Goal: Task Accomplishment & Management: Manage account settings

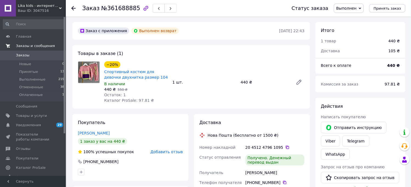
click at [33, 46] on span "Заказы и сообщения" at bounding box center [35, 45] width 39 height 5
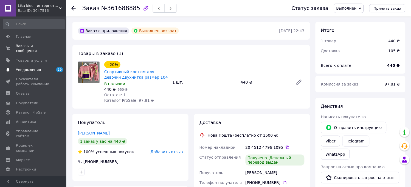
click at [32, 67] on span "Уведомления" at bounding box center [28, 69] width 25 height 5
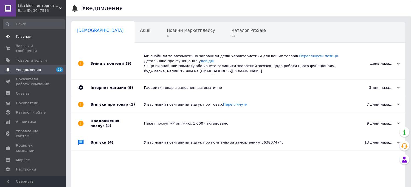
click at [23, 35] on span "Главная" at bounding box center [23, 36] width 15 height 5
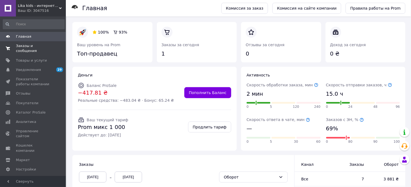
click at [26, 47] on span "Заказы и сообщения" at bounding box center [33, 48] width 35 height 10
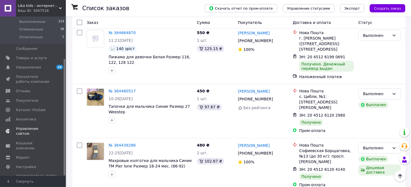
scroll to position [640, 0]
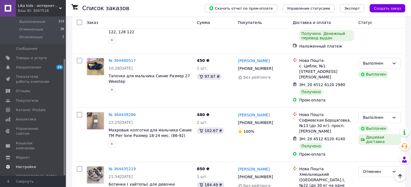
click at [17, 164] on span "Настройки" at bounding box center [26, 166] width 20 height 5
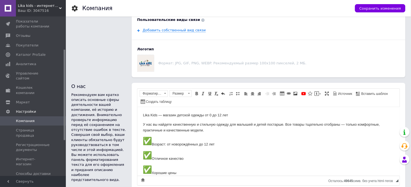
scroll to position [366, 0]
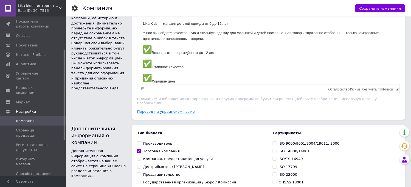
click at [35, 180] on span "Способы оплаты" at bounding box center [31, 182] width 31 height 5
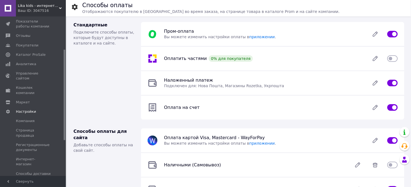
click at [390, 84] on input "checkbox" at bounding box center [392, 82] width 10 height 5
checkbox input "false"
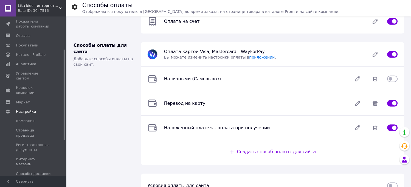
scroll to position [103, 0]
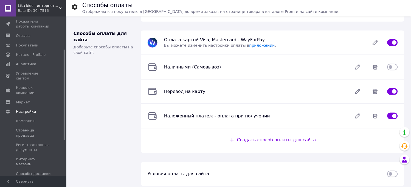
click at [277, 137] on span "Создать способ оплаты для сайта" at bounding box center [276, 139] width 79 height 5
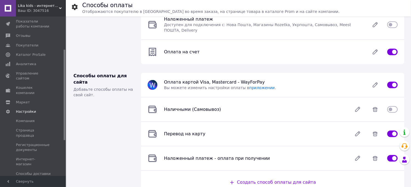
scroll to position [91, 0]
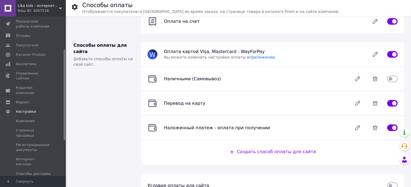
click at [390, 100] on input "checkbox" at bounding box center [392, 102] width 10 height 5
checkbox input "false"
click at [391, 125] on input "checkbox" at bounding box center [392, 127] width 10 height 5
checkbox input "false"
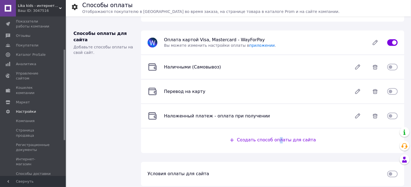
click at [282, 137] on span "Создать способ оплаты для сайта" at bounding box center [276, 139] width 79 height 5
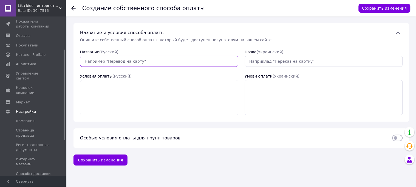
click at [117, 65] on input "Название  (Русский)" at bounding box center [159, 61] width 158 height 11
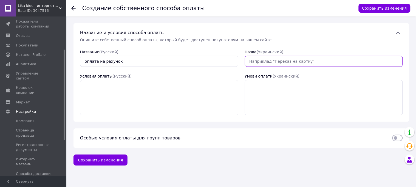
click at [306, 61] on input "Назва  ([GEOGRAPHIC_DATA])" at bounding box center [324, 61] width 158 height 11
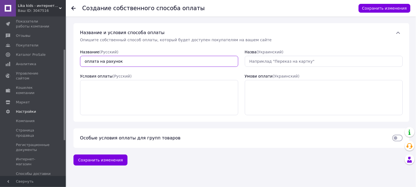
click at [135, 65] on input "оплата на рахунок" at bounding box center [159, 61] width 158 height 11
type input "оплата на счет"
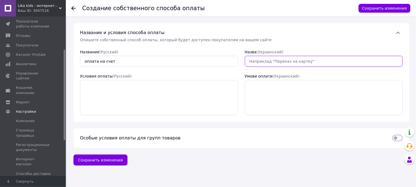
click at [257, 58] on input "Назва  ([GEOGRAPHIC_DATA])" at bounding box center [324, 61] width 158 height 11
type input "оплата на рахунок"
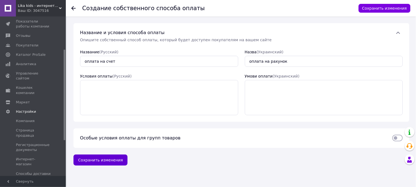
click at [107, 160] on button "Сохранить изменения" at bounding box center [101, 159] width 54 height 11
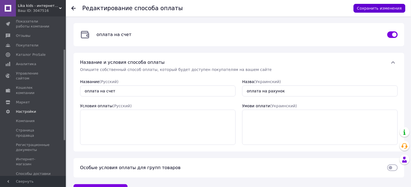
click at [373, 7] on button "Сохранить изменения" at bounding box center [380, 8] width 52 height 9
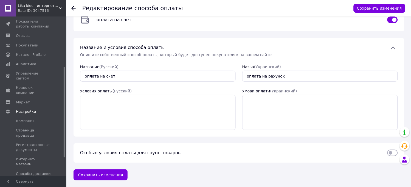
scroll to position [88, 0]
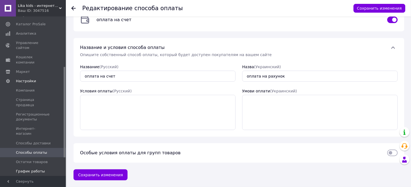
click at [28, 168] on span "График работы" at bounding box center [30, 170] width 29 height 5
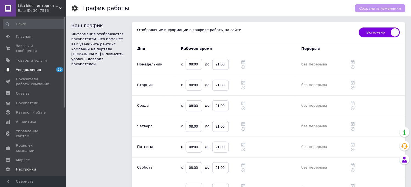
click at [26, 67] on span "Уведомления" at bounding box center [28, 69] width 25 height 5
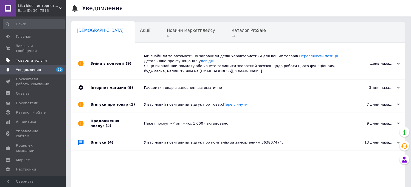
click at [27, 58] on span "Товары и услуги" at bounding box center [31, 60] width 31 height 5
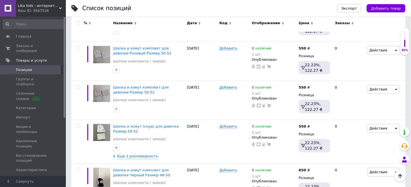
scroll to position [518, 0]
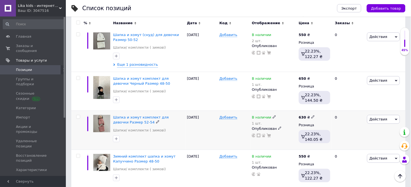
click at [156, 120] on icon at bounding box center [157, 121] width 3 height 3
click at [172, 122] on div "Шапка и хомут комплект для девочки Размер 52-54 Шапки/ комплекти ( зимові)" at bounding box center [149, 130] width 74 height 39
click at [105, 115] on img at bounding box center [101, 123] width 17 height 17
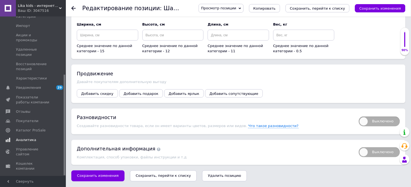
scroll to position [92, 0]
click at [20, 184] on span "Настройки" at bounding box center [26, 186] width 20 height 5
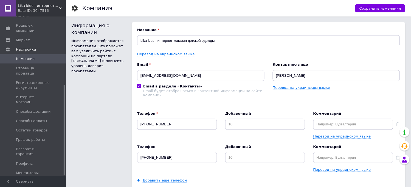
scroll to position [30, 0]
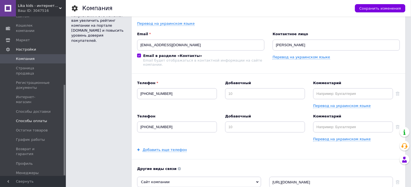
click at [31, 118] on span "Способы оплаты" at bounding box center [31, 120] width 31 height 5
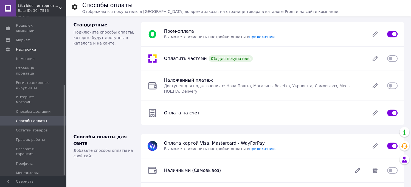
click at [393, 58] on input "checkbox" at bounding box center [392, 58] width 10 height 5
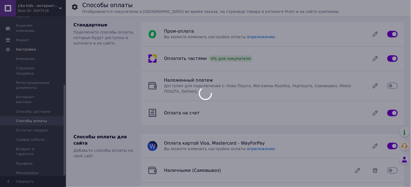
checkbox input "false"
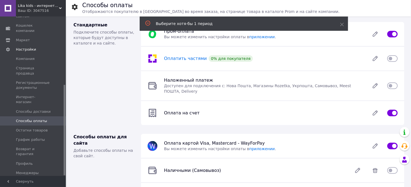
click at [177, 57] on span "Оплатить частями" at bounding box center [185, 58] width 43 height 5
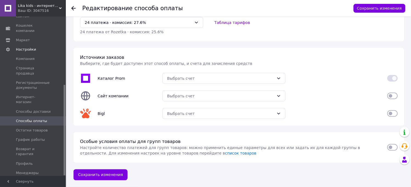
scroll to position [41, 0]
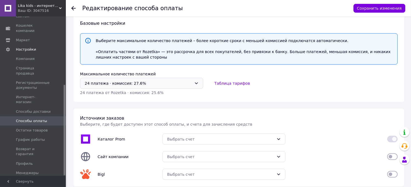
click at [198, 81] on icon at bounding box center [196, 83] width 4 height 4
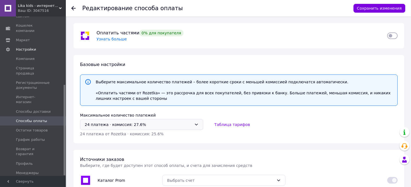
click at [194, 123] on div "24 платежа ⋅ комиссия: 27.6%" at bounding box center [141, 124] width 123 height 11
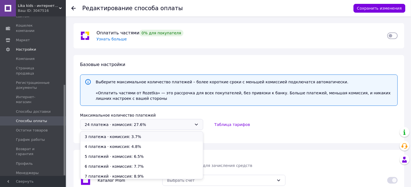
click at [119, 136] on li "3 платежа ⋅ комиссия: 3.7%" at bounding box center [141, 136] width 123 height 10
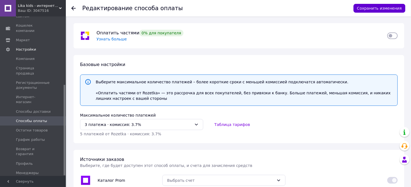
click at [387, 9] on button "Сохранить изменения" at bounding box center [380, 8] width 52 height 9
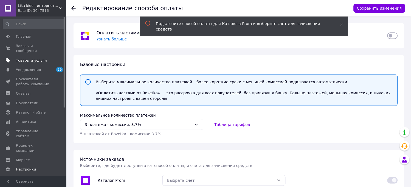
click at [26, 58] on span "Товары и услуги" at bounding box center [31, 60] width 31 height 5
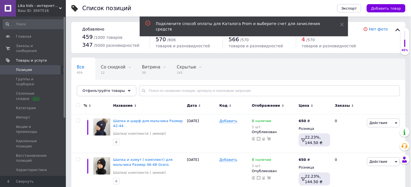
click at [30, 65] on link "Позиции" at bounding box center [33, 69] width 67 height 9
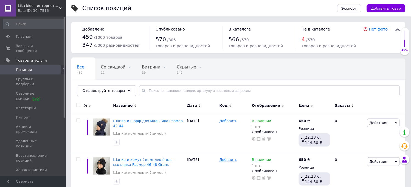
click at [42, 65] on link "Позиции" at bounding box center [33, 69] width 67 height 9
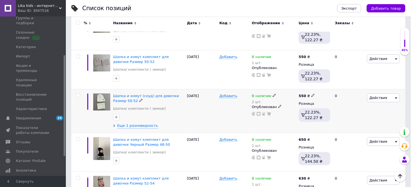
scroll to position [518, 0]
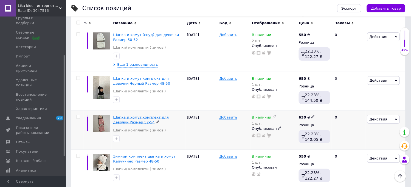
click at [134, 115] on span "Шапка и хомут комплект для девочки Размер 52-54" at bounding box center [141, 119] width 56 height 9
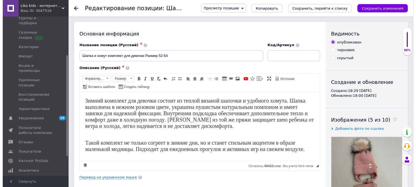
scroll to position [91, 0]
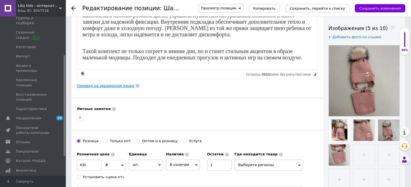
click at [104, 86] on link "Перевод на украинском языке" at bounding box center [106, 85] width 58 height 4
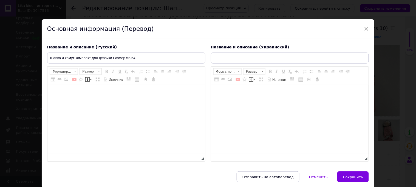
type input "Шапка та хомут комплект для дівчинки Розмір 52-54"
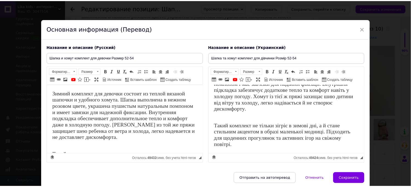
scroll to position [30, 0]
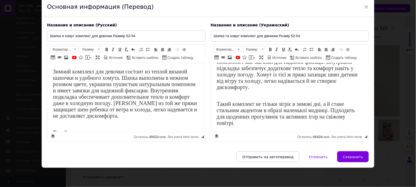
click at [353, 157] on span "Сохранить" at bounding box center [353, 156] width 20 height 4
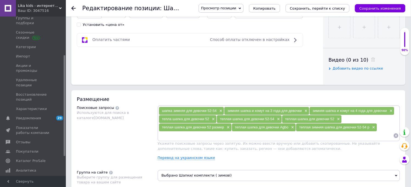
scroll to position [305, 0]
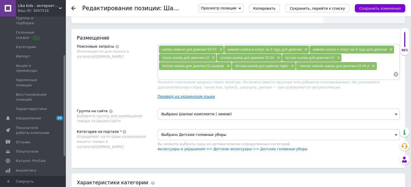
click at [177, 98] on link "Перевод на украинском языке" at bounding box center [187, 96] width 58 height 4
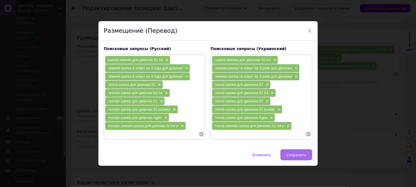
click at [298, 156] on span "Сохранить" at bounding box center [296, 155] width 20 height 4
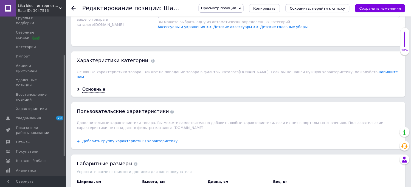
scroll to position [488, 0]
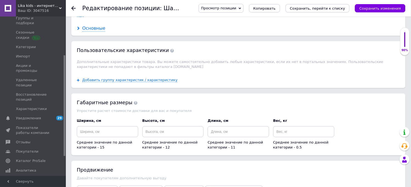
click at [92, 32] on div "Основные" at bounding box center [93, 28] width 23 height 6
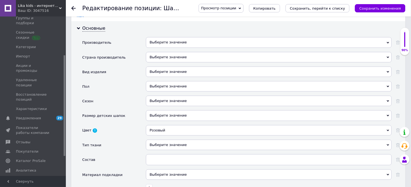
click at [170, 47] on div "Выберите значение" at bounding box center [269, 42] width 246 height 10
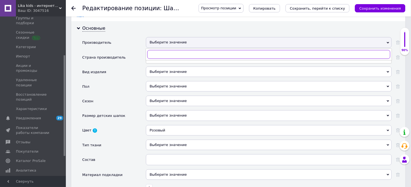
type input "a"
type input "Agbo"
click at [154, 68] on div "Agbo" at bounding box center [269, 65] width 240 height 5
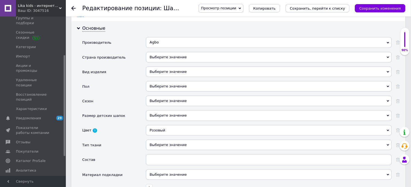
click at [158, 62] on div "Выберите значение" at bounding box center [269, 57] width 246 height 10
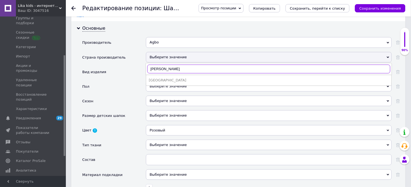
type input "[PERSON_NAME]"
click at [165, 84] on li "[GEOGRAPHIC_DATA]" at bounding box center [268, 80] width 245 height 8
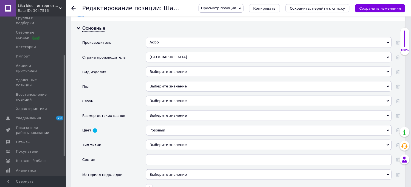
click at [166, 77] on div "Выберите значение" at bounding box center [269, 71] width 246 height 10
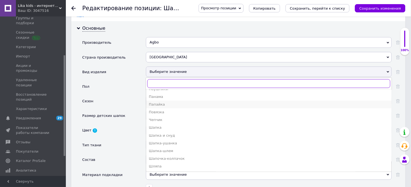
scroll to position [549, 0]
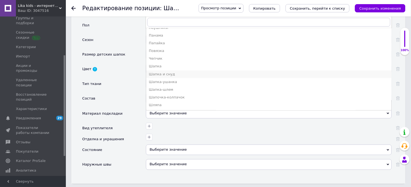
click at [161, 77] on div "Шапка и снуд" at bounding box center [269, 74] width 240 height 5
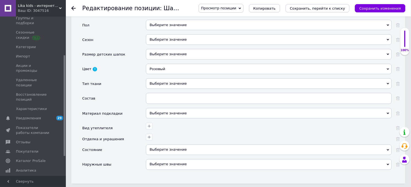
click at [161, 30] on div "Выберите значение" at bounding box center [269, 25] width 246 height 10
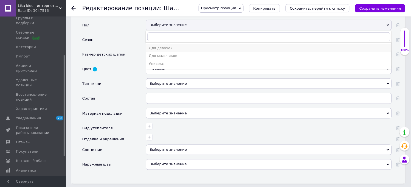
click at [165, 50] on div "Для девочек" at bounding box center [269, 48] width 240 height 5
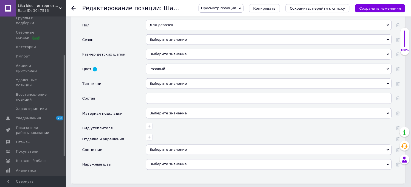
click at [174, 45] on div "Выберите значение" at bounding box center [269, 39] width 246 height 10
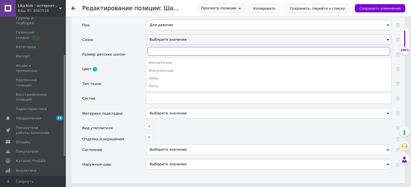
scroll to position [579, 0]
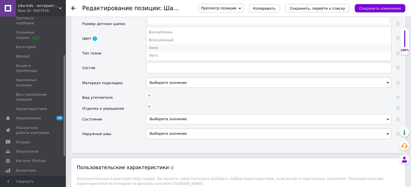
click at [152, 50] on div "Зима" at bounding box center [269, 47] width 240 height 5
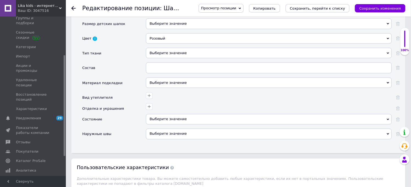
click at [160, 29] on div "Выберите значение" at bounding box center [269, 23] width 246 height 10
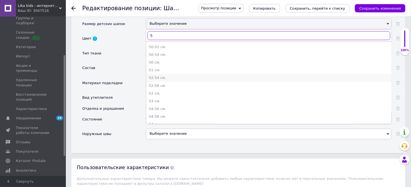
type input "5"
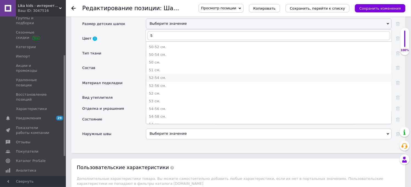
click at [155, 80] on div "52-54 см." at bounding box center [269, 77] width 240 height 5
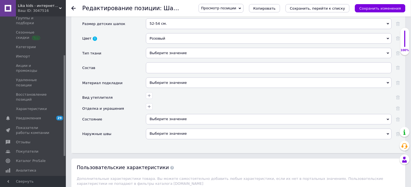
click at [159, 124] on div "Выберите значение" at bounding box center [269, 119] width 246 height 10
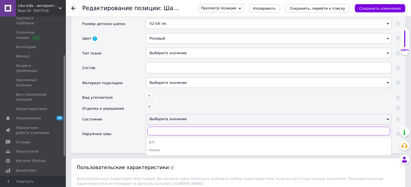
scroll to position [640, 0]
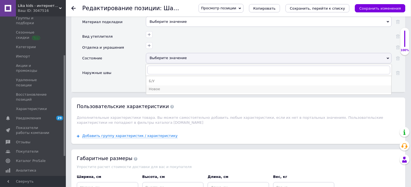
click at [154, 92] on div "Новое" at bounding box center [269, 89] width 240 height 5
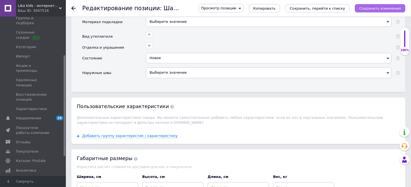
click at [371, 7] on icon "Сохранить изменения" at bounding box center [380, 8] width 42 height 4
click at [394, 10] on icon "Сохранить изменения" at bounding box center [380, 8] width 42 height 4
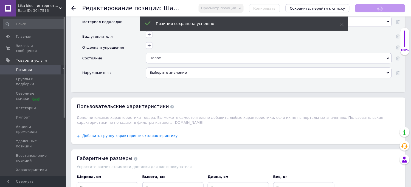
click at [18, 67] on span "Позиции" at bounding box center [24, 69] width 16 height 5
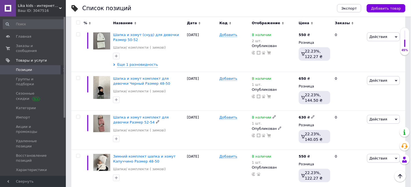
scroll to position [549, 0]
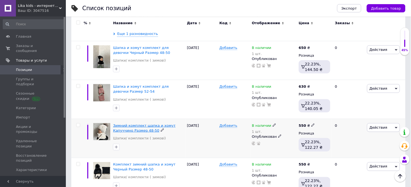
click at [127, 123] on span "Зимний комплект шапка и хомут Капуччино Размер 48-50" at bounding box center [144, 127] width 63 height 9
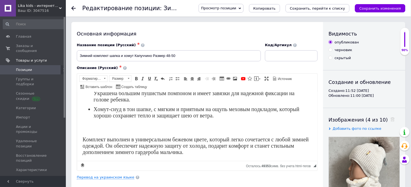
scroll to position [61, 0]
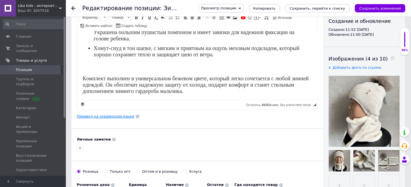
click at [116, 114] on link "Перевод на украинском языке" at bounding box center [106, 116] width 58 height 4
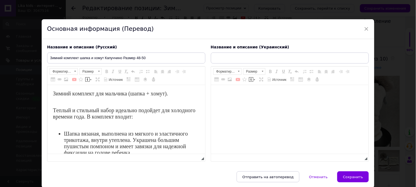
type input "Зимовий комплект шапка та хомут Капучино Розмір 48-50"
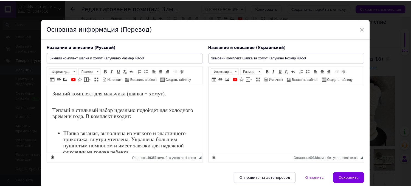
scroll to position [30, 0]
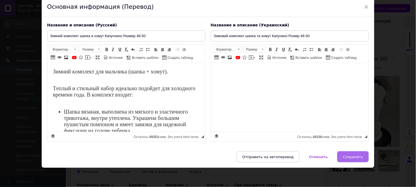
click at [353, 156] on span "Сохранить" at bounding box center [353, 156] width 20 height 4
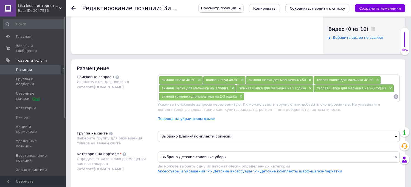
scroll to position [335, 0]
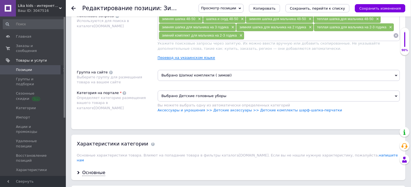
click at [201, 60] on link "Перевод на украинском языке" at bounding box center [187, 57] width 58 height 4
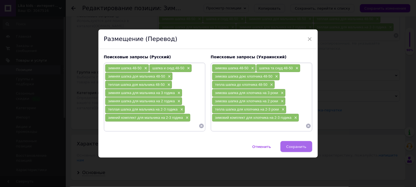
click at [290, 145] on span "Сохранить" at bounding box center [296, 146] width 20 height 4
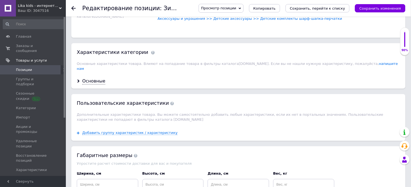
scroll to position [518, 0]
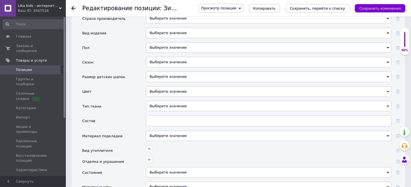
click at [165, 9] on div "Выберите значение" at bounding box center [269, 3] width 246 height 10
click at [153, 24] on div "Выберите значение" at bounding box center [269, 18] width 246 height 10
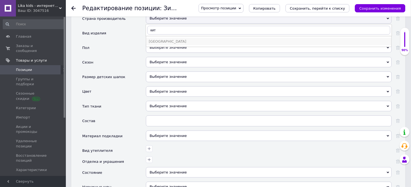
click at [155, 44] on div "[GEOGRAPHIC_DATA]" at bounding box center [269, 41] width 240 height 5
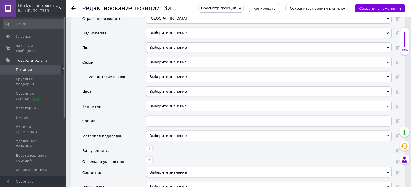
click at [159, 24] on div "[GEOGRAPHIC_DATA]" at bounding box center [269, 18] width 246 height 10
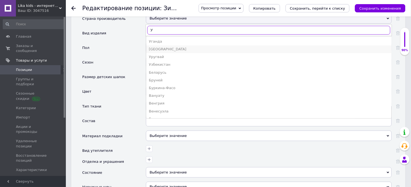
type input "У"
click at [160, 52] on div "[GEOGRAPHIC_DATA]" at bounding box center [269, 49] width 240 height 5
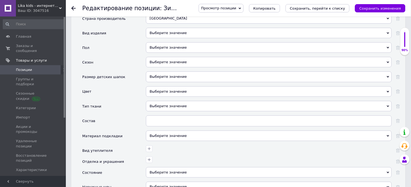
click at [170, 38] on div "Выберите значение" at bounding box center [269, 33] width 246 height 10
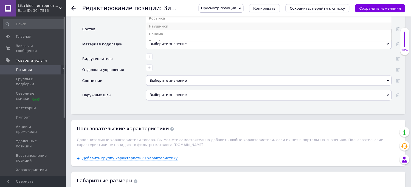
scroll to position [61, 0]
click at [165, 14] on div "Шапка и снуд" at bounding box center [269, 11] width 240 height 5
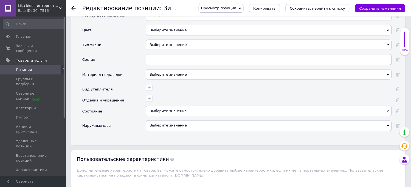
scroll to position [518, 0]
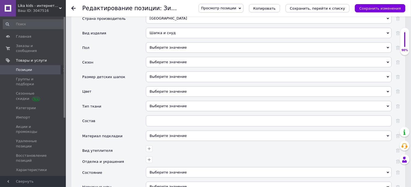
click at [158, 53] on div "Выберите значение" at bounding box center [269, 47] width 246 height 10
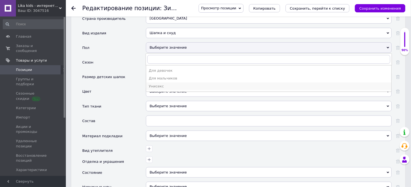
click at [153, 89] on div "Унисекс" at bounding box center [269, 86] width 240 height 5
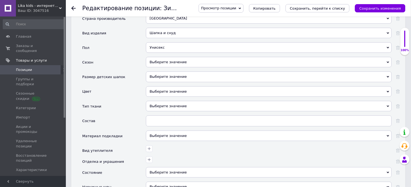
click at [160, 67] on div "Выберите значение" at bounding box center [269, 62] width 246 height 10
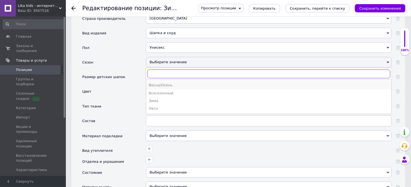
scroll to position [549, 0]
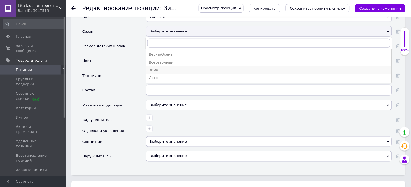
click at [149, 72] on div "Зима" at bounding box center [269, 69] width 240 height 5
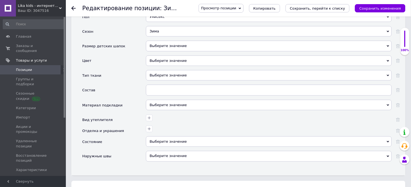
click at [174, 51] on div "Выберите значение" at bounding box center [269, 46] width 246 height 10
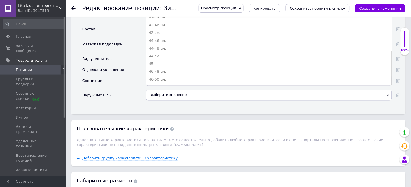
scroll to position [122, 0]
click at [152, 82] on div "48-50 см." at bounding box center [269, 79] width 240 height 5
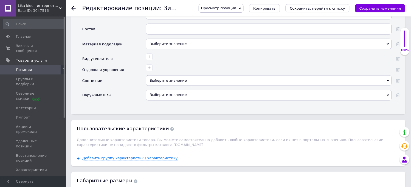
click at [160, 5] on div "Выберите значение" at bounding box center [269, 0] width 246 height 10
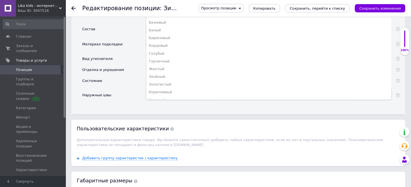
scroll to position [0, 0]
click at [160, 25] on div "Бежевый" at bounding box center [269, 22] width 240 height 5
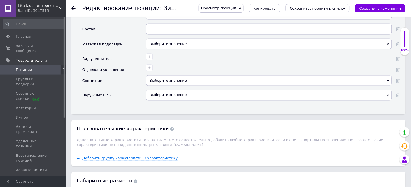
click at [158, 86] on div "Выберите значение" at bounding box center [269, 80] width 246 height 10
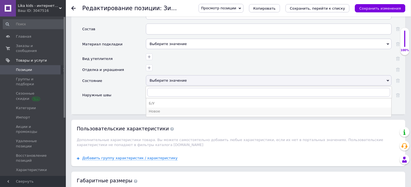
click at [159, 114] on div "Новое" at bounding box center [269, 111] width 240 height 5
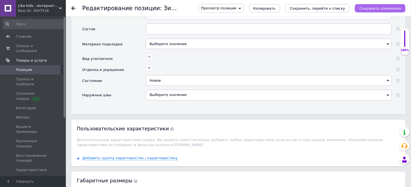
click at [386, 5] on button "Сохранить изменения" at bounding box center [380, 8] width 50 height 8
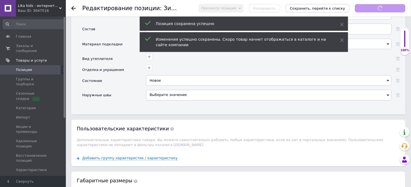
scroll to position [609, 0]
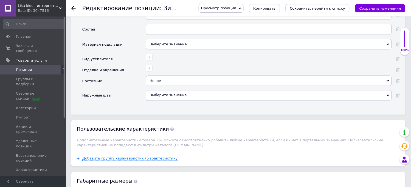
click at [26, 67] on span "Позиции" at bounding box center [24, 69] width 16 height 5
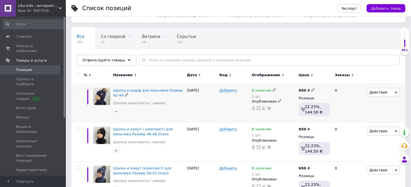
scroll to position [91, 0]
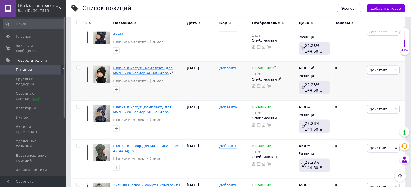
click at [136, 69] on span "Шапка и хомут ( комплект) для мальчика Размер 46-48 Grans" at bounding box center [143, 70] width 60 height 9
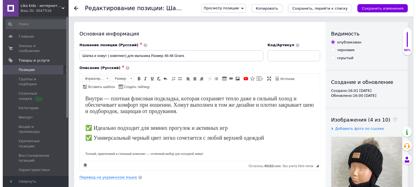
scroll to position [122, 0]
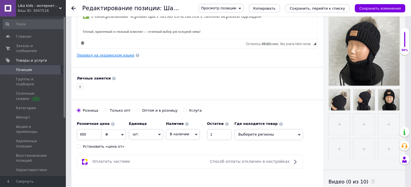
click at [105, 54] on link "Перевод на украинском языке" at bounding box center [106, 55] width 58 height 4
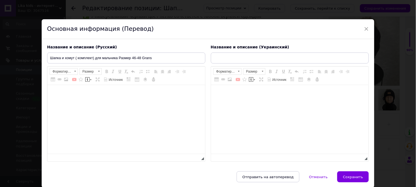
type input "Шапка та хомут (комплекс) для хлопчика Розмір 46-48 Grans"
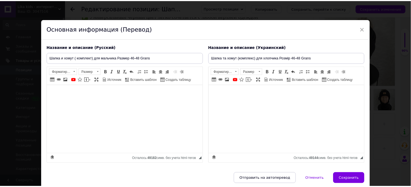
scroll to position [30, 0]
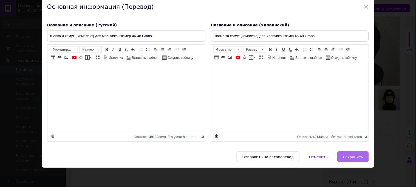
click at [350, 158] on span "Сохранить" at bounding box center [353, 156] width 20 height 4
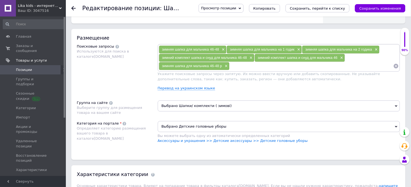
scroll to position [335, 0]
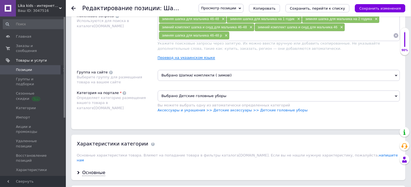
click at [196, 60] on link "Перевод на украинском языке" at bounding box center [187, 57] width 58 height 4
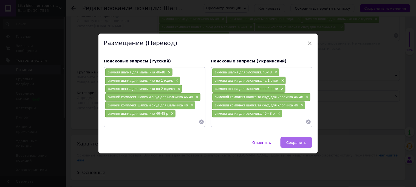
click at [303, 141] on span "Сохранить" at bounding box center [296, 142] width 20 height 4
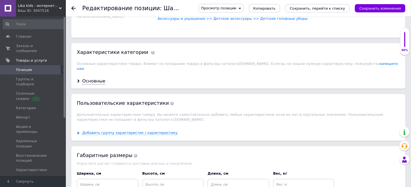
scroll to position [518, 0]
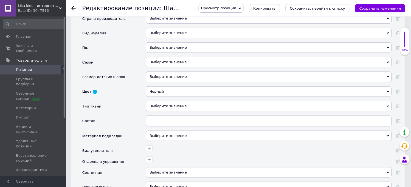
click at [185, 24] on div "Выберите значение" at bounding box center [269, 18] width 246 height 10
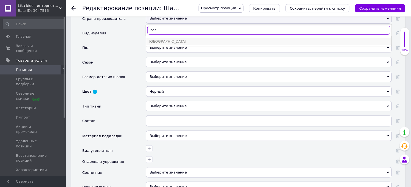
type input "пол"
click at [160, 44] on div "[GEOGRAPHIC_DATA]" at bounding box center [269, 41] width 240 height 5
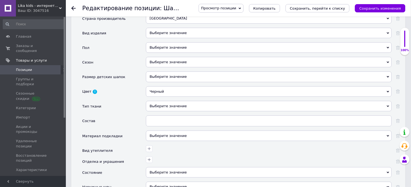
click at [164, 38] on div "Выберите значение" at bounding box center [269, 33] width 246 height 10
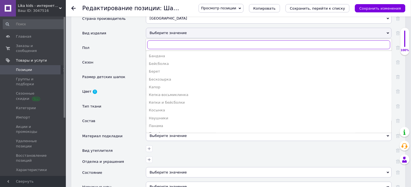
scroll to position [68, 0]
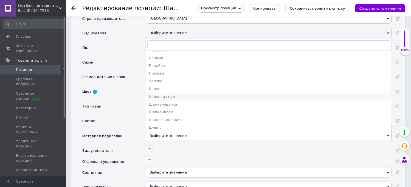
click at [166, 99] on div "Шапка и снуд" at bounding box center [269, 96] width 240 height 5
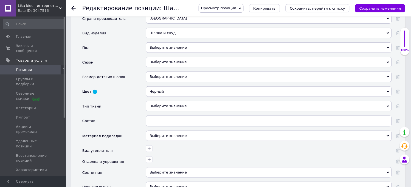
click at [156, 53] on div "Выберите значение" at bounding box center [269, 47] width 246 height 10
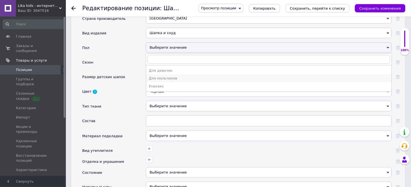
click at [165, 81] on div "Для мальчиков" at bounding box center [269, 78] width 240 height 5
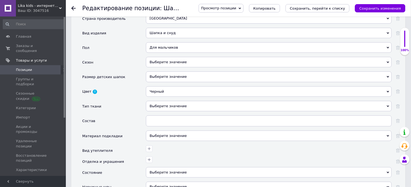
click at [176, 67] on div "Выберите значение" at bounding box center [269, 62] width 246 height 10
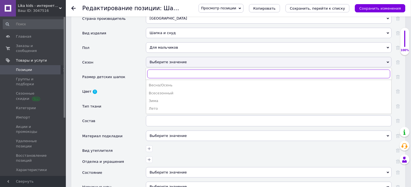
scroll to position [549, 0]
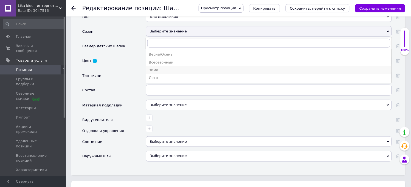
click at [155, 72] on div "Зима" at bounding box center [269, 69] width 240 height 5
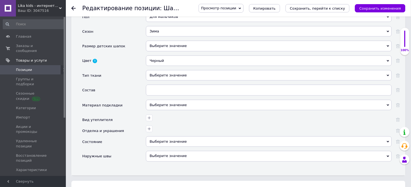
click at [190, 51] on div "Выберите значение" at bounding box center [269, 46] width 246 height 10
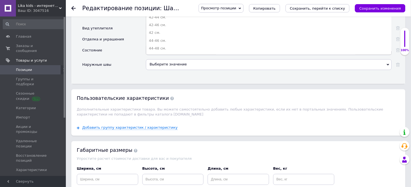
scroll to position [91, 0]
click at [159, 43] on div "46-48 см." at bounding box center [269, 40] width 240 height 5
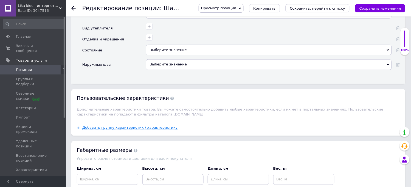
scroll to position [610, 0]
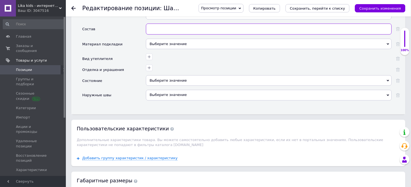
click at [167, 35] on input "text" at bounding box center [269, 29] width 246 height 11
type input "70 % акрил, 30 % шерсть"
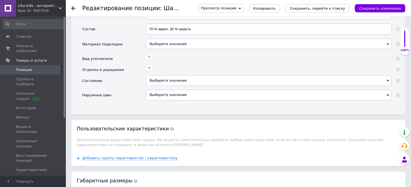
click at [166, 86] on div "Выберите значение" at bounding box center [269, 80] width 246 height 10
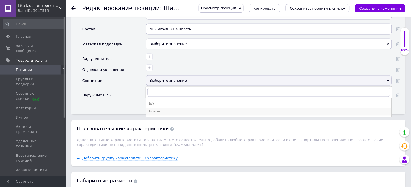
click at [166, 114] on div "Новое" at bounding box center [269, 111] width 240 height 5
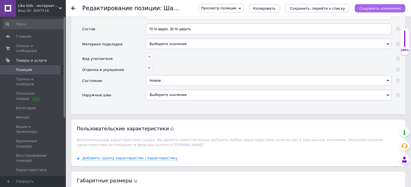
click at [391, 8] on icon "Сохранить изменения" at bounding box center [380, 8] width 42 height 4
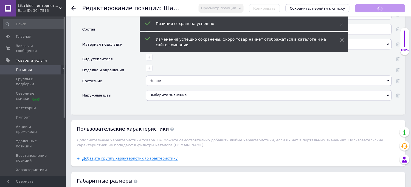
click at [20, 67] on span "Позиции" at bounding box center [24, 69] width 16 height 5
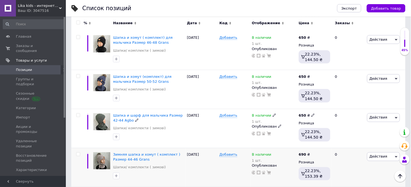
scroll to position [152, 0]
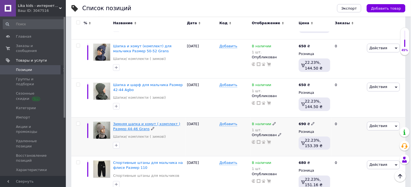
click at [131, 124] on span "Зимняя шапка и хомут ( комплект ) Размер 44-46 Grans" at bounding box center [146, 126] width 67 height 9
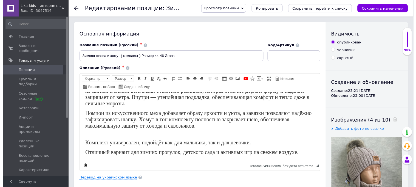
scroll to position [61, 0]
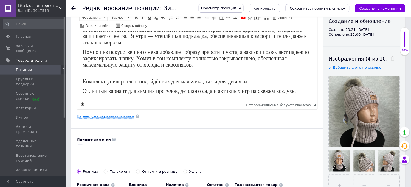
click at [116, 116] on link "Перевод на украинском языке" at bounding box center [106, 116] width 58 height 4
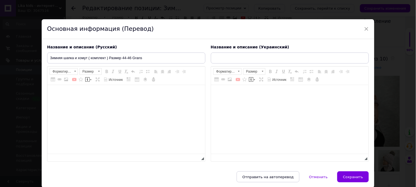
type input "Зимова шапка та хомут (комплект) Розмір 44-46 Grans"
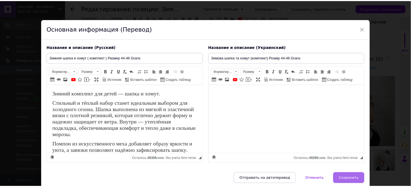
scroll to position [30, 0]
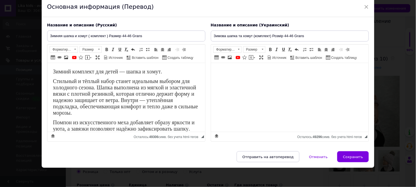
click at [354, 154] on span "Сохранить" at bounding box center [353, 156] width 20 height 4
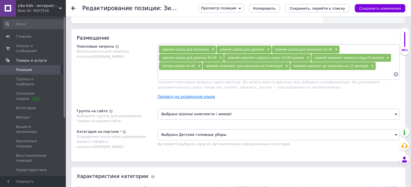
scroll to position [366, 0]
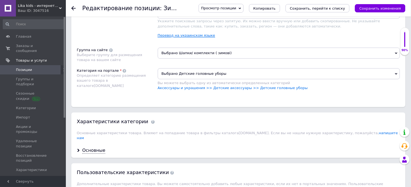
click at [177, 38] on link "Перевод на украинском языке" at bounding box center [187, 35] width 58 height 4
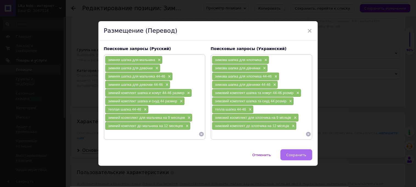
click at [294, 153] on span "Сохранить" at bounding box center [296, 155] width 20 height 4
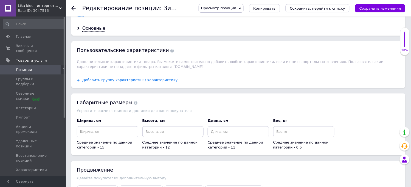
scroll to position [518, 0]
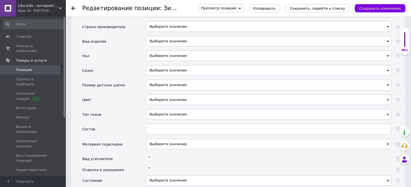
click at [173, 32] on div "Выберите значение" at bounding box center [269, 26] width 246 height 10
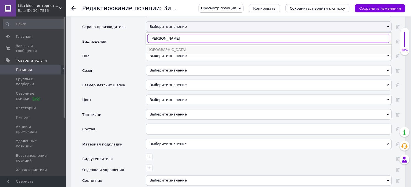
type input "[PERSON_NAME]"
click at [153, 52] on div "[GEOGRAPHIC_DATA]" at bounding box center [269, 49] width 240 height 5
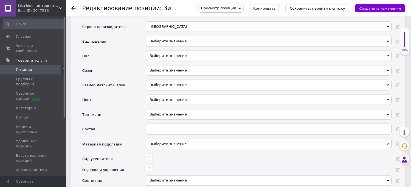
click at [164, 46] on div "Выберите значение" at bounding box center [269, 41] width 246 height 10
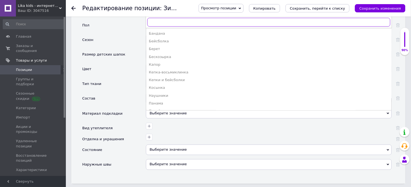
scroll to position [61, 0]
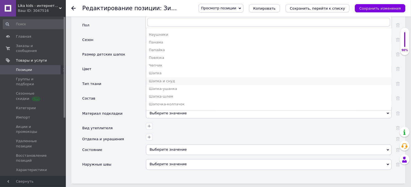
click at [161, 83] on div "Шапка и снуд" at bounding box center [269, 80] width 240 height 5
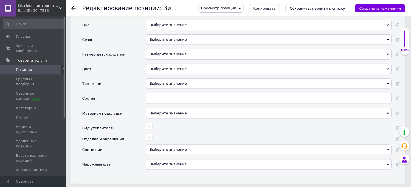
click at [162, 30] on div "Выберите значение" at bounding box center [269, 25] width 246 height 10
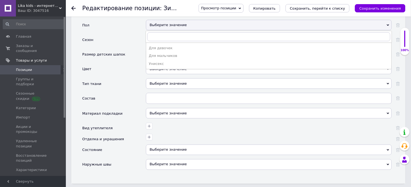
click at [171, 58] on div "Для мальчиков" at bounding box center [269, 55] width 240 height 5
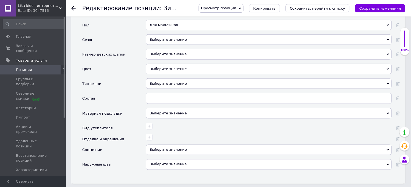
click at [171, 45] on div "Выберите значение" at bounding box center [269, 39] width 246 height 10
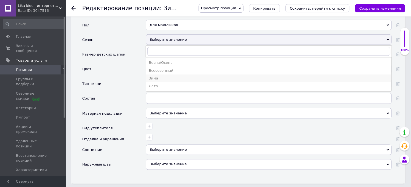
click at [153, 81] on div "Зима" at bounding box center [269, 78] width 240 height 5
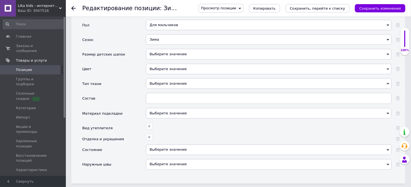
click at [164, 59] on div "Выберите значение" at bounding box center [269, 54] width 246 height 10
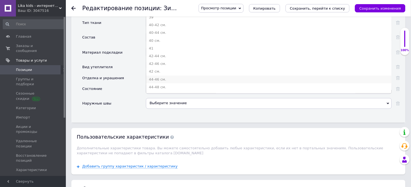
click at [159, 82] on div "44-46 см." at bounding box center [269, 79] width 240 height 5
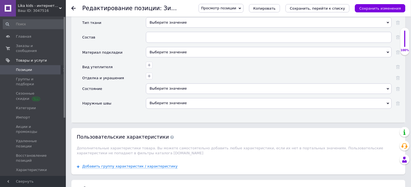
click at [167, 13] on div "Выберите значение" at bounding box center [269, 8] width 246 height 10
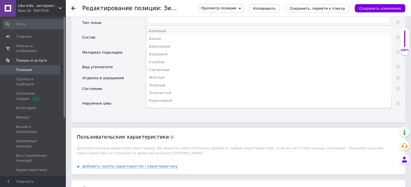
click at [162, 33] on div "Бежевый" at bounding box center [269, 31] width 240 height 5
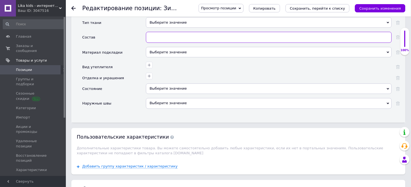
click at [165, 43] on input "text" at bounding box center [269, 37] width 246 height 11
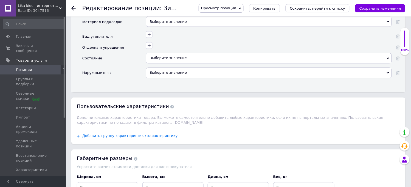
type input "70 % акрил, 30 % шерсть"
click at [169, 63] on div "Выберите значение" at bounding box center [269, 58] width 246 height 10
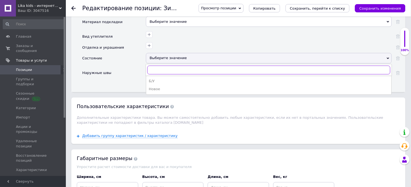
scroll to position [670, 0]
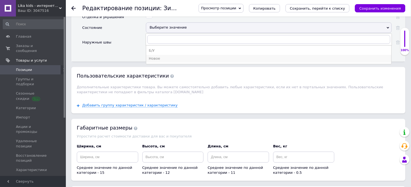
click at [165, 61] on div "Новое" at bounding box center [269, 58] width 240 height 5
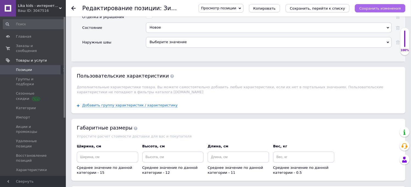
click at [373, 7] on icon "Сохранить изменения" at bounding box center [380, 8] width 42 height 4
click at [21, 67] on span "Позиции" at bounding box center [24, 69] width 16 height 5
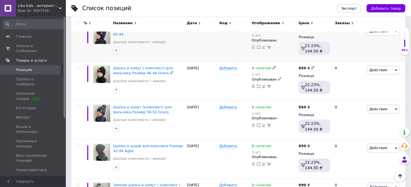
scroll to position [122, 0]
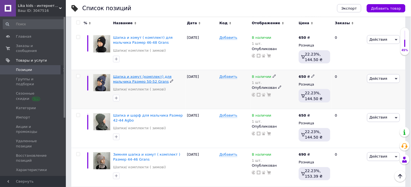
click at [141, 76] on span "Шапка и хомут (комплект) для мальчика Размер 50-52 Grans" at bounding box center [142, 78] width 58 height 9
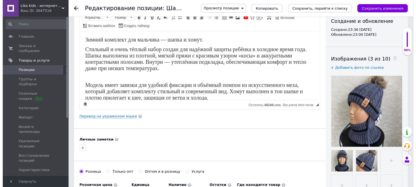
scroll to position [30, 0]
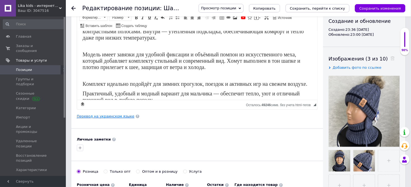
click at [117, 116] on link "Перевод на украинском языке" at bounding box center [106, 116] width 58 height 4
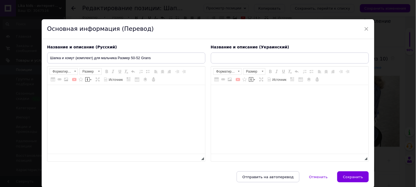
type input "Шапка та хомут (комплект) для хлопчика Розмір 50-52 Grans"
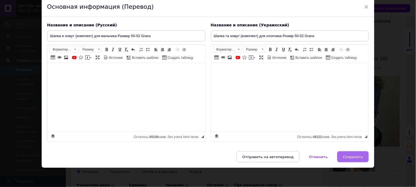
click at [358, 155] on span "Сохранить" at bounding box center [353, 156] width 20 height 4
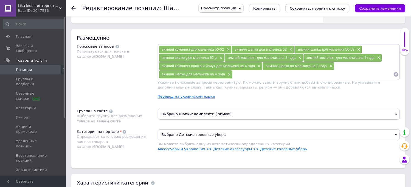
scroll to position [335, 0]
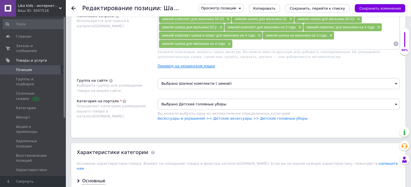
click at [191, 68] on link "Перевод на украинском языке" at bounding box center [187, 66] width 58 height 4
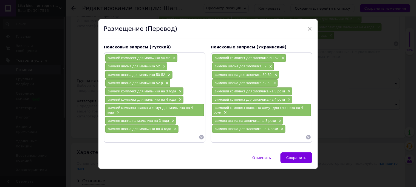
drag, startPoint x: 292, startPoint y: 156, endPoint x: 270, endPoint y: 135, distance: 29.9
click at [292, 156] on button "Сохранить" at bounding box center [297, 157] width 32 height 11
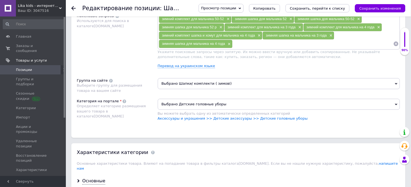
scroll to position [457, 0]
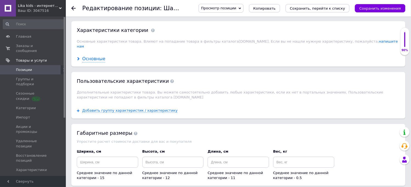
click at [91, 62] on div "Основные" at bounding box center [93, 59] width 23 height 6
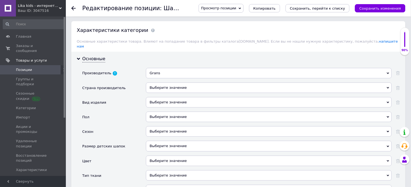
scroll to position [488, 0]
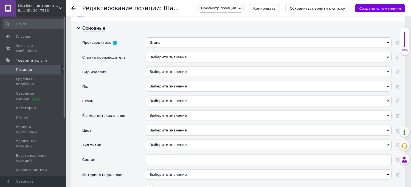
click at [161, 62] on div "Выберите значение" at bounding box center [269, 57] width 246 height 10
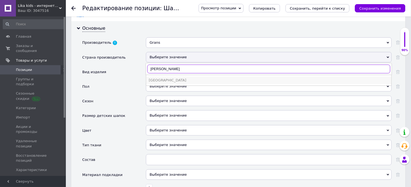
type input "[PERSON_NAME]"
click at [176, 83] on div "[GEOGRAPHIC_DATA]" at bounding box center [269, 80] width 240 height 5
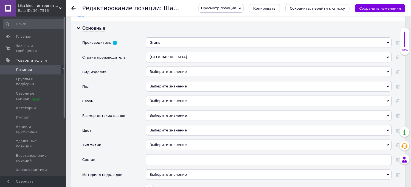
click at [157, 77] on div "Выберите значение" at bounding box center [269, 71] width 246 height 10
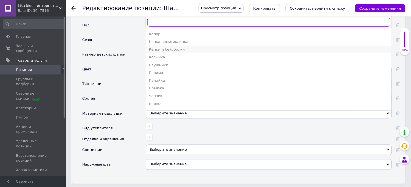
scroll to position [68, 0]
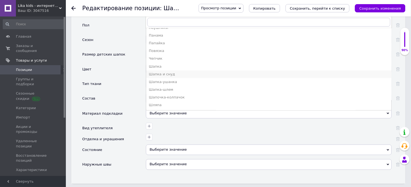
click at [162, 77] on div "Шапка и снуд" at bounding box center [269, 74] width 240 height 5
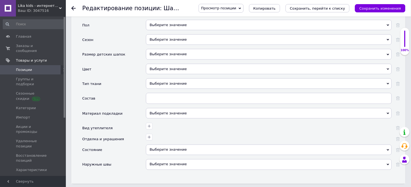
click at [173, 30] on div "Выберите значение" at bounding box center [269, 25] width 246 height 10
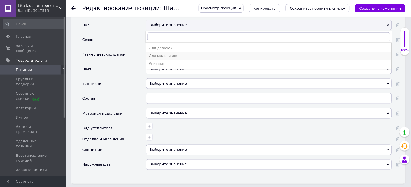
click at [167, 58] on div "Для мальчиков" at bounding box center [269, 55] width 240 height 5
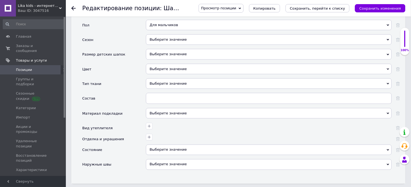
click at [170, 45] on div "Выберите значение" at bounding box center [269, 39] width 246 height 10
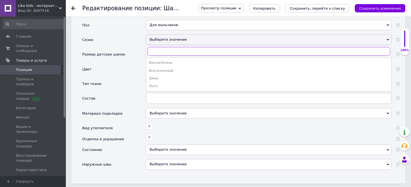
scroll to position [579, 0]
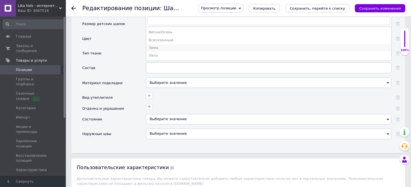
click at [154, 50] on div "Зима" at bounding box center [269, 47] width 240 height 5
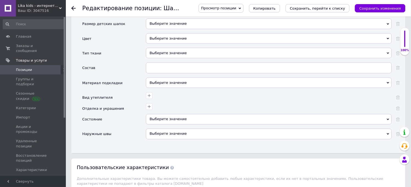
click at [152, 29] on div "Выберите значение" at bounding box center [269, 23] width 246 height 10
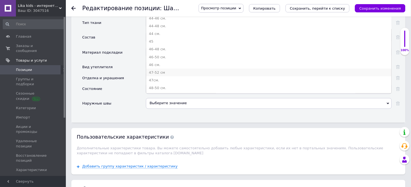
scroll to position [183, 0]
click at [156, 68] on div "50-52 см." at bounding box center [269, 65] width 240 height 5
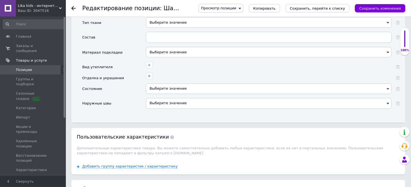
click at [159, 13] on div "Выберите значение" at bounding box center [269, 8] width 246 height 10
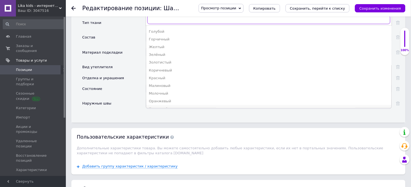
scroll to position [91, 0]
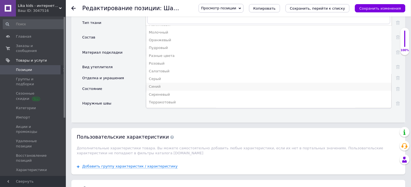
click at [157, 89] on div "Синий" at bounding box center [269, 86] width 240 height 5
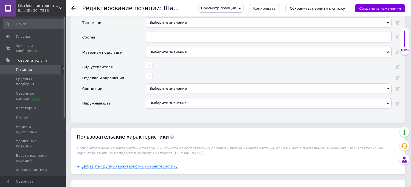
click at [160, 28] on div "Выберите значение" at bounding box center [269, 22] width 246 height 10
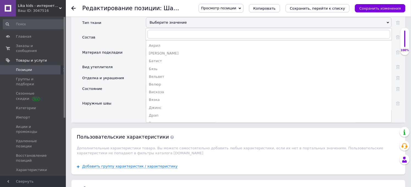
click at [160, 28] on div "Выберите значение" at bounding box center [269, 22] width 246 height 10
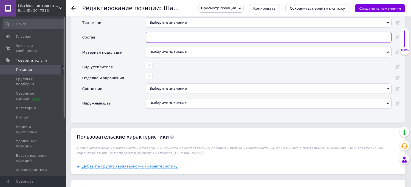
click at [158, 43] on input "text" at bounding box center [269, 37] width 246 height 11
type input "70 % акрил, 30 % шерсть"
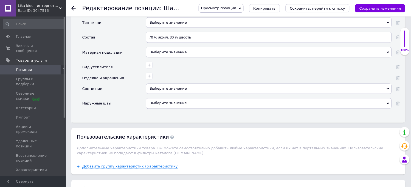
click at [164, 57] on div "Выберите значение" at bounding box center [269, 52] width 246 height 10
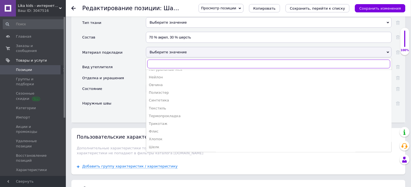
scroll to position [701, 0]
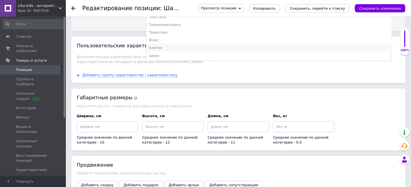
click at [160, 50] on div "Хлопок" at bounding box center [269, 47] width 240 height 5
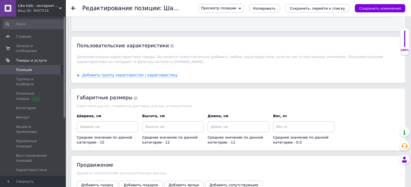
scroll to position [670, 0]
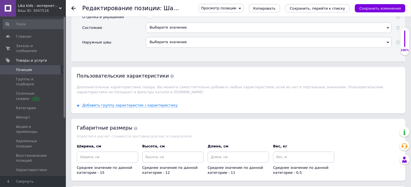
click at [171, 33] on div "Выберите значение" at bounding box center [269, 27] width 246 height 10
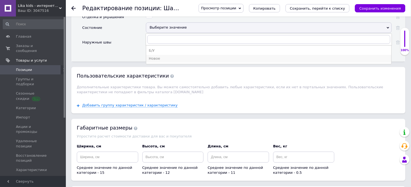
click at [164, 61] on div "Новое" at bounding box center [269, 58] width 240 height 5
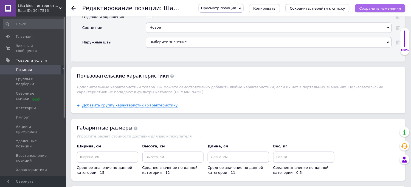
click at [372, 8] on icon "Сохранить изменения" at bounding box center [380, 8] width 42 height 4
click at [387, 6] on icon "Сохранить изменения" at bounding box center [380, 8] width 42 height 4
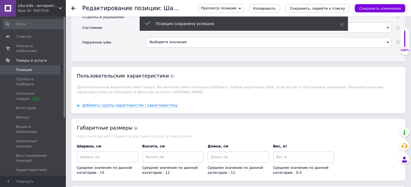
click at [28, 67] on span "Позиции" at bounding box center [24, 69] width 16 height 5
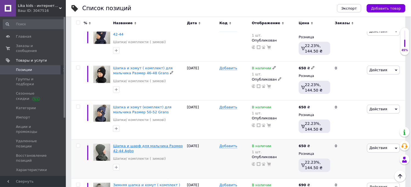
scroll to position [152, 0]
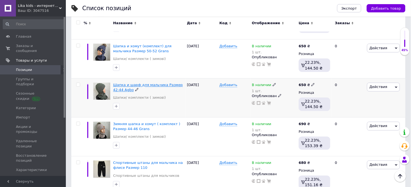
click at [118, 85] on span "Шапка и шарф для мальчика Размер 42-44 Agbo" at bounding box center [148, 87] width 70 height 9
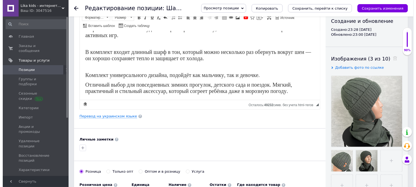
scroll to position [122, 0]
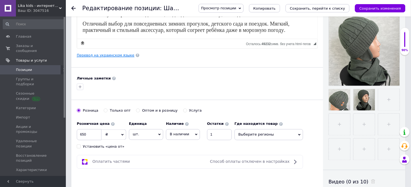
click at [91, 55] on link "Перевод на украинском языке" at bounding box center [106, 55] width 58 height 4
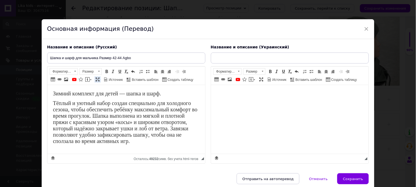
scroll to position [0, 0]
type input "Шапка та шарф для хлопчика Розмір 42-44 Agbo"
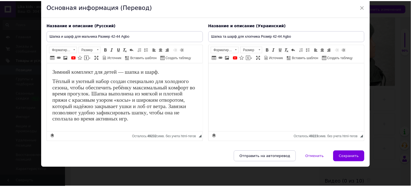
scroll to position [30, 0]
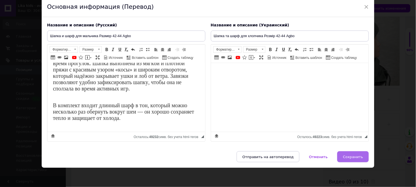
click at [364, 154] on button "Сохранить" at bounding box center [353, 156] width 32 height 11
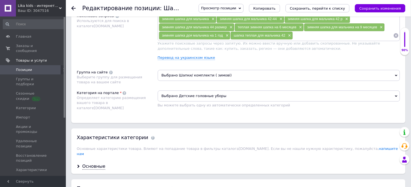
scroll to position [366, 0]
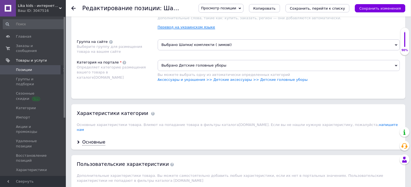
click at [184, 29] on link "Перевод на украинском языке" at bounding box center [187, 27] width 58 height 4
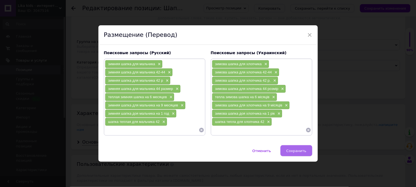
click at [298, 150] on span "Сохранить" at bounding box center [296, 150] width 20 height 4
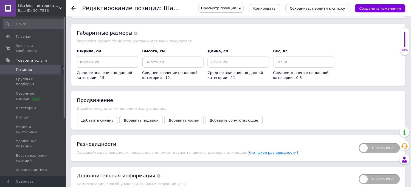
scroll to position [488, 0]
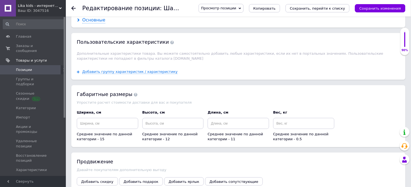
click at [80, 22] on icon at bounding box center [78, 19] width 3 height 3
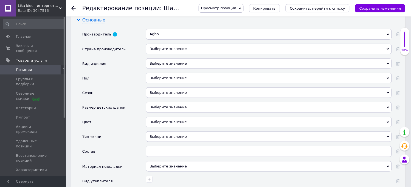
click at [92, 23] on div "Основные" at bounding box center [93, 20] width 23 height 6
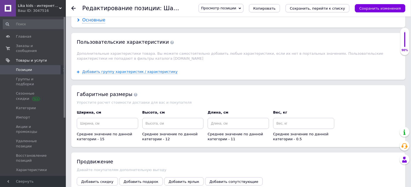
click at [94, 23] on div "Основные" at bounding box center [93, 20] width 23 height 6
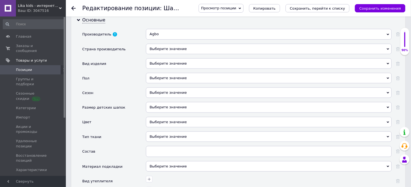
click at [177, 54] on div "Выберите значение" at bounding box center [269, 49] width 246 height 10
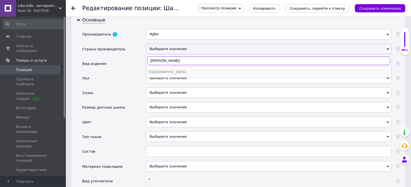
type input "[PERSON_NAME]"
click at [164, 74] on div "[GEOGRAPHIC_DATA]" at bounding box center [269, 71] width 240 height 5
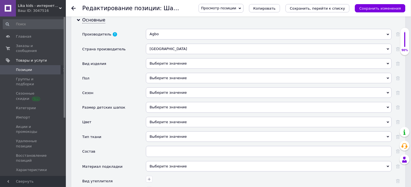
click at [164, 69] on div "Выберите значение" at bounding box center [269, 63] width 246 height 10
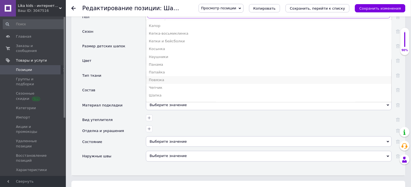
scroll to position [61, 0]
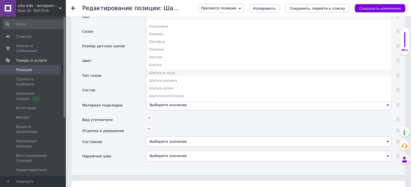
click at [170, 75] on div "Шапка и снуд" at bounding box center [269, 72] width 240 height 5
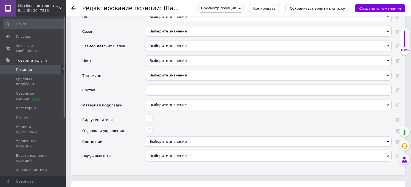
click at [153, 22] on div "Выберите значение" at bounding box center [269, 17] width 246 height 10
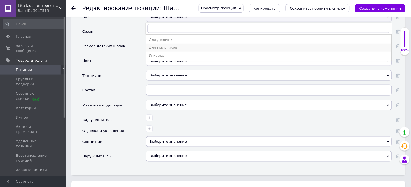
click at [153, 50] on div "Для мальчиков" at bounding box center [269, 47] width 240 height 5
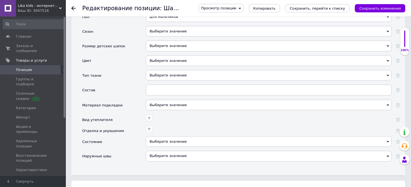
click at [172, 36] on div "Выберите значение" at bounding box center [269, 31] width 246 height 10
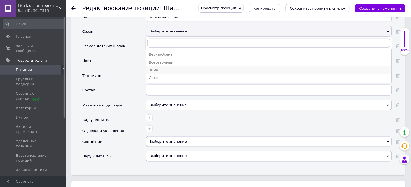
click at [151, 72] on div "Зима" at bounding box center [269, 69] width 240 height 5
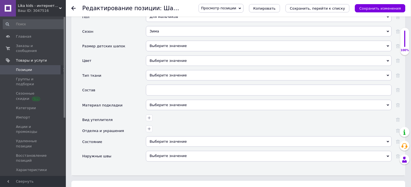
click at [157, 51] on div "Выберите значение" at bounding box center [269, 46] width 246 height 10
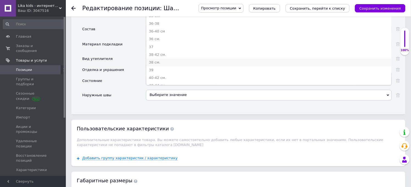
scroll to position [30, 0]
click at [158, 81] on div "42-44 см." at bounding box center [269, 78] width 240 height 5
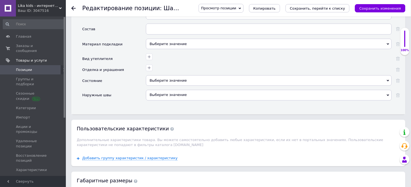
click at [170, 5] on div "Выберите значение" at bounding box center [269, 0] width 246 height 10
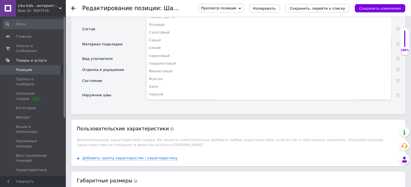
scroll to position [122, 0]
click at [155, 89] on div "Хаки" at bounding box center [269, 86] width 240 height 5
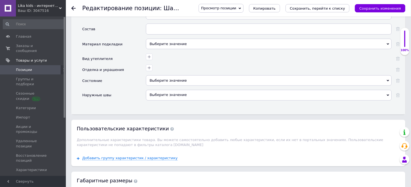
click at [166, 19] on div "Выберите значение" at bounding box center [269, 14] width 246 height 10
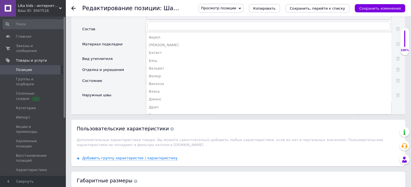
click at [166, 19] on div "Выберите значение" at bounding box center [269, 14] width 246 height 10
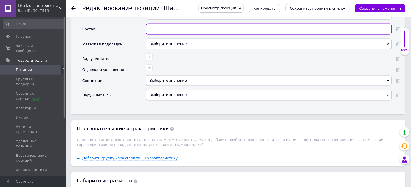
click at [159, 35] on input "text" at bounding box center [269, 29] width 246 height 11
type input "30 % шерсть 70 % акрил"
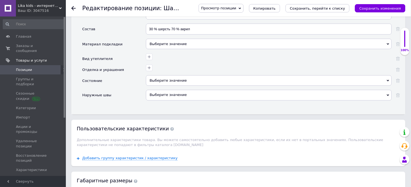
click at [180, 49] on div "Выберите значение" at bounding box center [269, 44] width 246 height 10
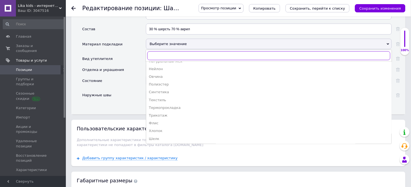
scroll to position [731, 0]
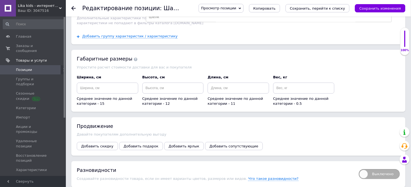
click at [160, 11] on div "Хлопок" at bounding box center [269, 8] width 240 height 5
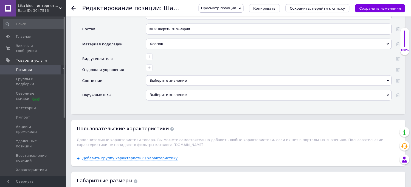
click at [172, 86] on div "Выберите значение" at bounding box center [269, 80] width 246 height 10
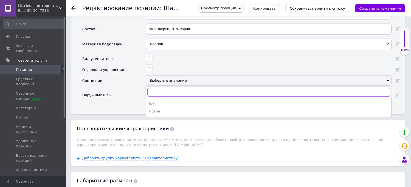
scroll to position [640, 0]
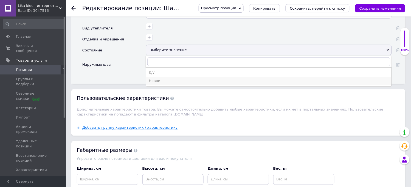
click at [159, 83] on div "Новое" at bounding box center [269, 80] width 240 height 5
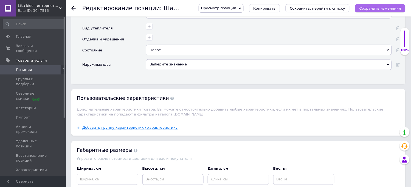
click at [378, 8] on icon "Сохранить изменения" at bounding box center [380, 8] width 42 height 4
click at [22, 67] on span "Позиции" at bounding box center [24, 69] width 16 height 5
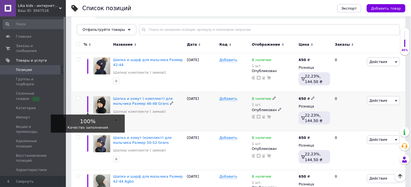
scroll to position [30, 0]
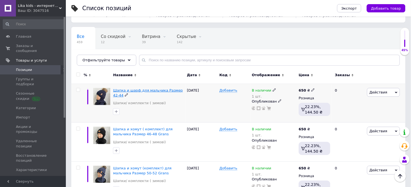
click at [134, 88] on span "Шапка и шарф для мальчика Размер 42-44" at bounding box center [148, 92] width 70 height 9
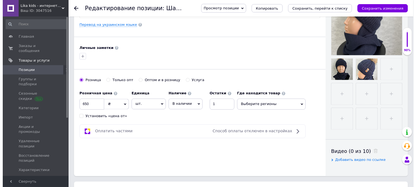
scroll to position [91, 0]
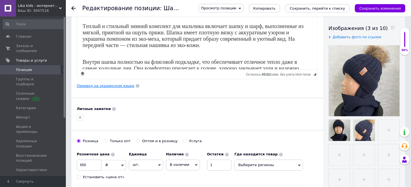
click at [106, 83] on link "Перевод на украинском языке" at bounding box center [106, 85] width 58 height 4
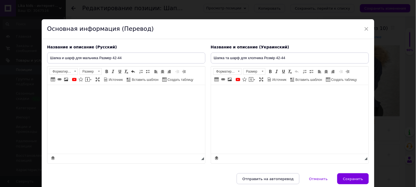
type input "Шапка та шарф для хлопчика Розмір 42-44"
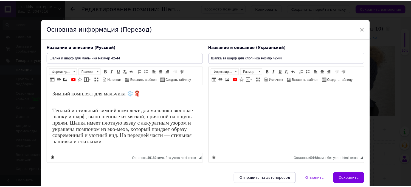
scroll to position [30, 0]
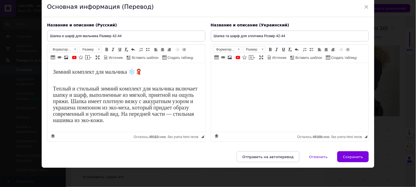
click at [351, 154] on span "Сохранить" at bounding box center [353, 156] width 20 height 4
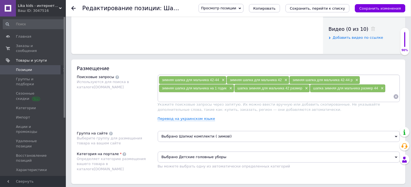
scroll to position [335, 0]
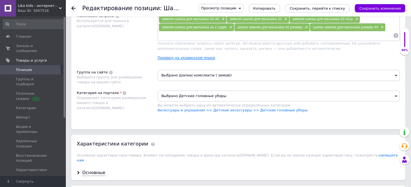
click at [167, 60] on link "Перевод на украинском языке" at bounding box center [187, 57] width 58 height 4
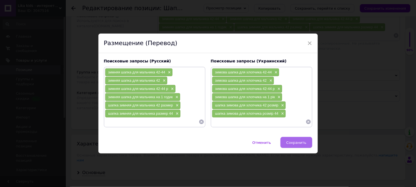
click at [296, 143] on span "Сохранить" at bounding box center [296, 142] width 20 height 4
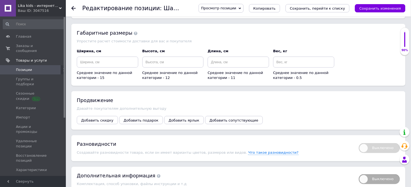
scroll to position [518, 0]
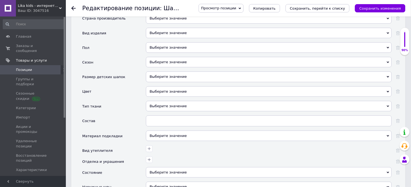
click at [168, 9] on div "Выберите значение" at bounding box center [269, 3] width 246 height 10
type input "Ф"
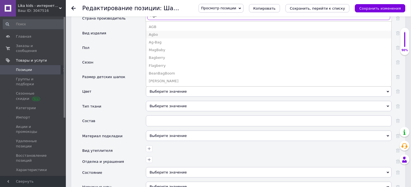
type input "Agb"
click at [152, 37] on div "Agbo" at bounding box center [269, 34] width 240 height 5
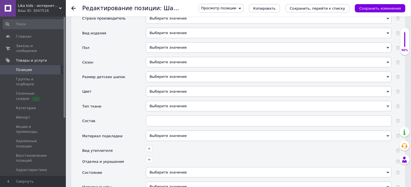
click at [157, 24] on div "Выберите значение" at bounding box center [269, 18] width 246 height 10
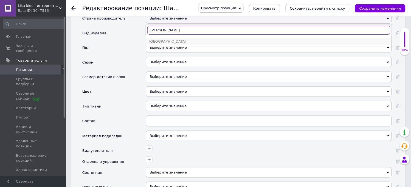
type input "[PERSON_NAME]"
click at [165, 44] on div "[GEOGRAPHIC_DATA]" at bounding box center [269, 41] width 240 height 5
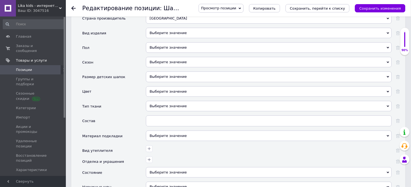
click at [171, 38] on div "Выберите значение" at bounding box center [269, 33] width 246 height 10
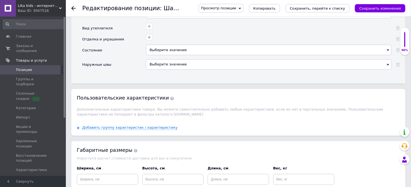
scroll to position [610, 0]
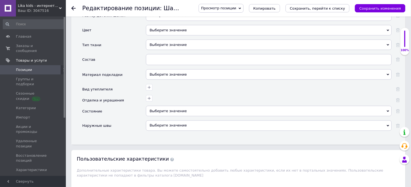
scroll to position [549, 0]
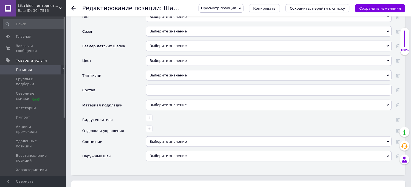
click at [169, 22] on div "Выберите значение" at bounding box center [269, 17] width 246 height 10
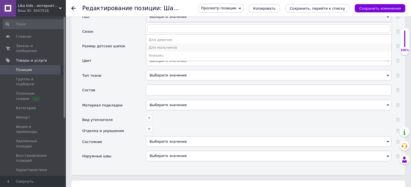
click at [164, 50] on div "Для мальчиков" at bounding box center [269, 47] width 240 height 5
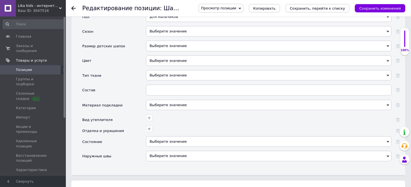
click at [169, 36] on div "Выберите значение" at bounding box center [269, 31] width 246 height 10
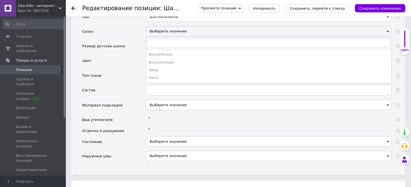
drag, startPoint x: 148, startPoint y: 115, endPoint x: 179, endPoint y: 87, distance: 41.8
click at [149, 74] on li "Зима" at bounding box center [268, 70] width 245 height 8
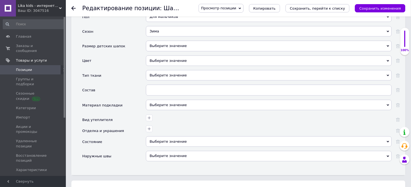
click at [169, 51] on div "Выберите значение" at bounding box center [269, 46] width 246 height 10
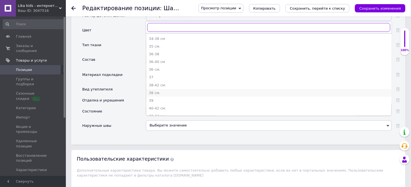
scroll to position [30, 0]
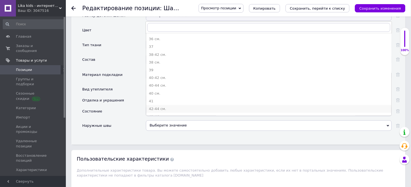
click at [157, 111] on div "42-44 см." at bounding box center [269, 108] width 240 height 5
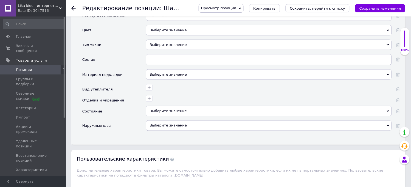
click at [164, 35] on div "Выберите значение" at bounding box center [269, 30] width 246 height 10
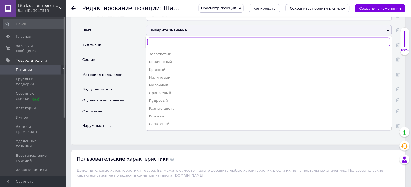
scroll to position [91, 0]
click at [156, 112] on li "Синий" at bounding box center [268, 109] width 245 height 8
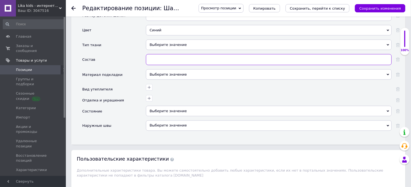
click at [165, 65] on input "text" at bounding box center [269, 59] width 246 height 11
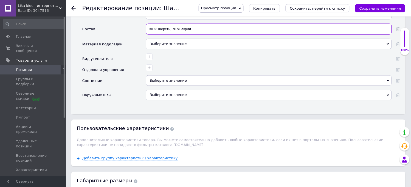
scroll to position [640, 0]
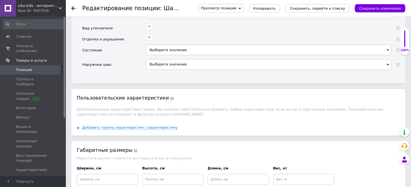
type input "30 % шерсть, 70 % акрил"
click at [188, 55] on div "Выберите значение" at bounding box center [269, 50] width 246 height 10
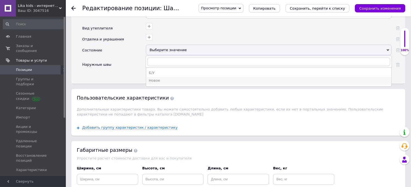
click at [165, 83] on div "Новое" at bounding box center [269, 80] width 240 height 5
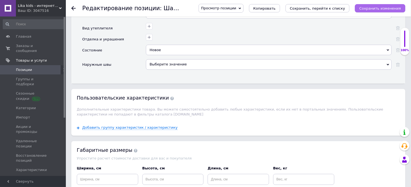
click at [390, 9] on icon "Сохранить изменения" at bounding box center [380, 8] width 42 height 4
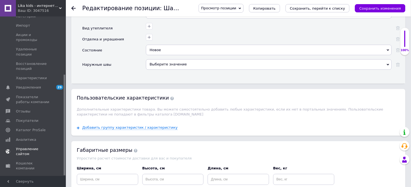
scroll to position [731, 0]
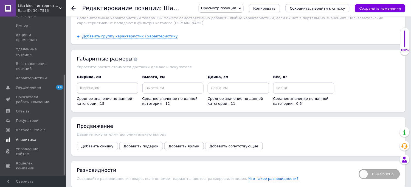
click at [25, 137] on span "Аналитика" at bounding box center [26, 139] width 20 height 5
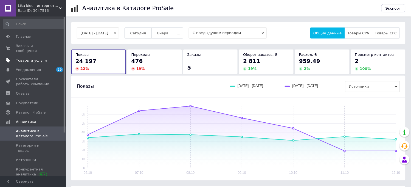
click at [28, 58] on span "Товары и услуги" at bounding box center [31, 60] width 31 height 5
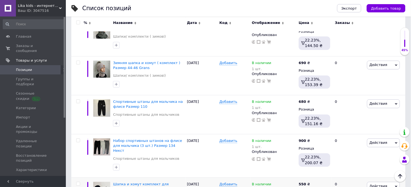
scroll to position [274, 0]
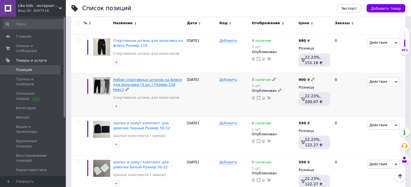
click at [147, 81] on span "Набор спортивных штанов на флисе для мальчика (3 шт.) Размер 134 Некст" at bounding box center [147, 84] width 69 height 14
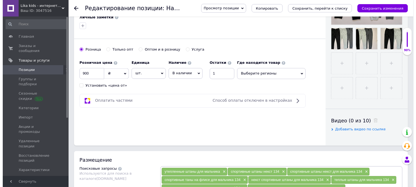
scroll to position [122, 0]
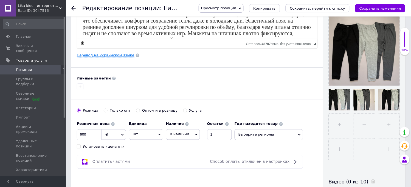
click at [108, 55] on link "Перевод на украинском языке" at bounding box center [106, 55] width 58 height 4
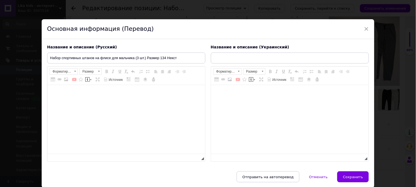
type input "Набір спортивних штанів на флісі для хлопчика (3 шт.) Розмір 134 Некст"
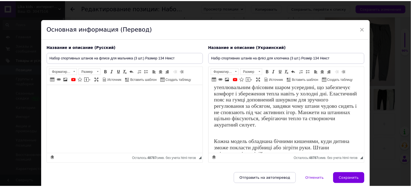
scroll to position [30, 0]
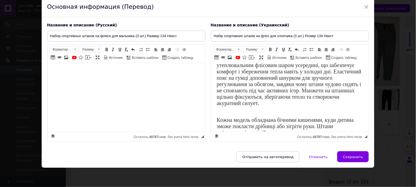
click at [358, 158] on span "Сохранить" at bounding box center [353, 156] width 20 height 4
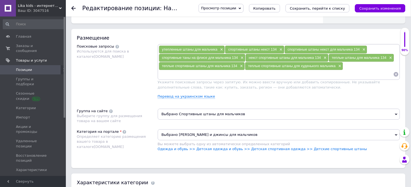
scroll to position [366, 0]
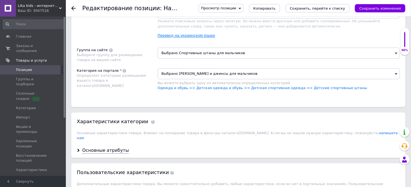
click at [196, 38] on link "Перевод на украинском языке" at bounding box center [187, 35] width 58 height 4
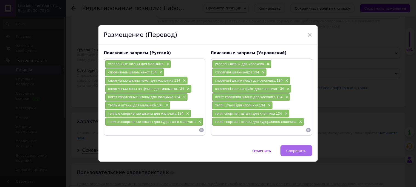
click at [292, 150] on span "Сохранить" at bounding box center [296, 150] width 20 height 4
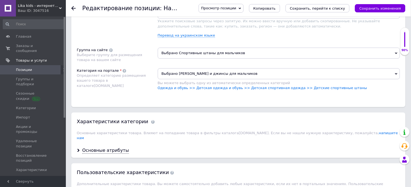
scroll to position [427, 0]
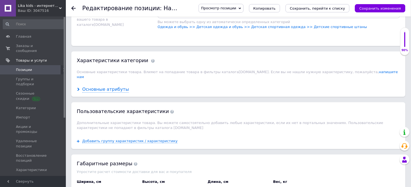
click at [96, 92] on div "Основные атрибуты" at bounding box center [105, 89] width 47 height 6
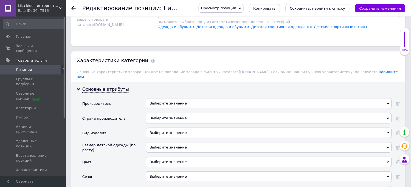
click at [178, 108] on div "Выберите значение" at bounding box center [269, 103] width 246 height 10
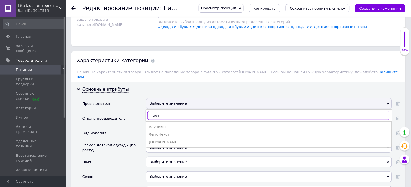
scroll to position [488, 0]
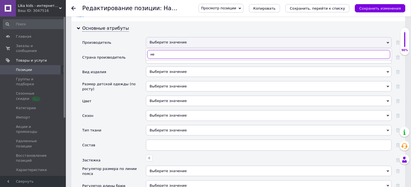
type input "н"
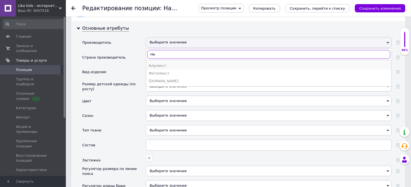
type input "[PERSON_NAME]"
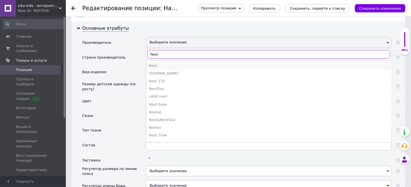
type input "Next"
click at [157, 68] on div "Next" at bounding box center [269, 65] width 240 height 5
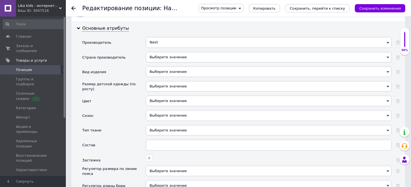
click at [170, 62] on div "Выберите значение" at bounding box center [269, 57] width 246 height 10
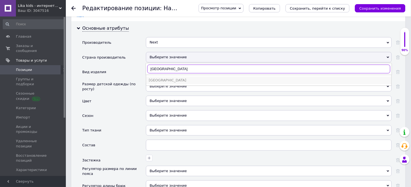
type input "[GEOGRAPHIC_DATA]"
click at [173, 83] on div "[GEOGRAPHIC_DATA]" at bounding box center [269, 80] width 240 height 5
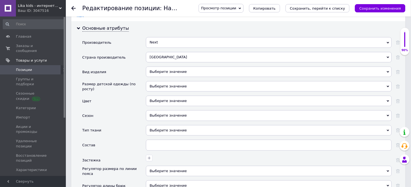
click at [185, 77] on div "Выберите значение" at bounding box center [269, 71] width 246 height 10
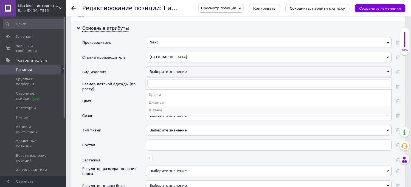
click at [151, 112] on div "Штаны" at bounding box center [269, 110] width 240 height 5
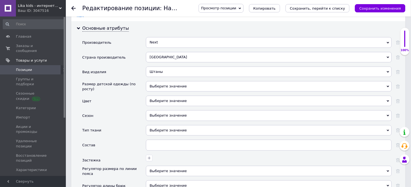
click at [174, 91] on div "Выберите значение" at bounding box center [269, 86] width 246 height 10
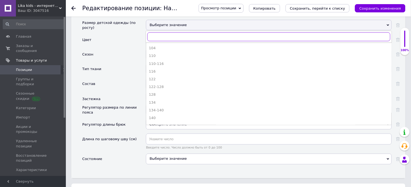
scroll to position [579, 0]
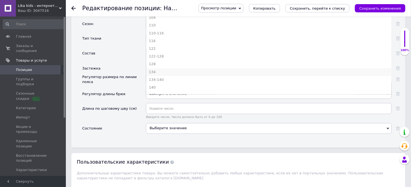
click at [155, 74] on div "134" at bounding box center [269, 71] width 240 height 5
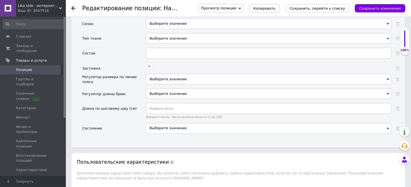
click at [174, 14] on div "Выберите значение" at bounding box center [269, 9] width 246 height 10
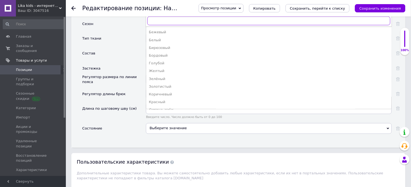
scroll to position [30, 0]
click at [159, 89] on div "Разные цвета" at bounding box center [269, 86] width 240 height 5
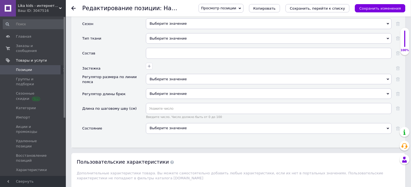
click at [171, 29] on div "Выберите значение" at bounding box center [269, 23] width 246 height 10
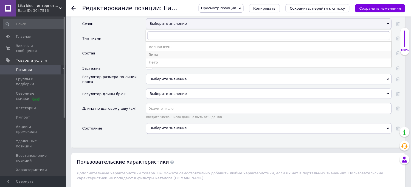
click at [151, 57] on div "Зима" at bounding box center [269, 54] width 240 height 5
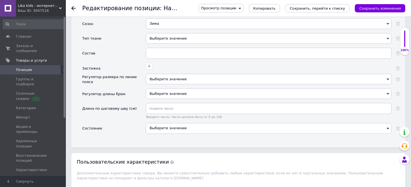
click at [159, 44] on div "Выберите значение" at bounding box center [269, 38] width 246 height 10
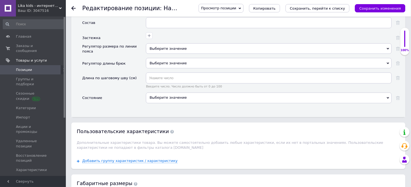
click at [134, 32] on div "Состав" at bounding box center [114, 24] width 64 height 15
click at [165, 103] on div "Выберите значение" at bounding box center [269, 97] width 246 height 10
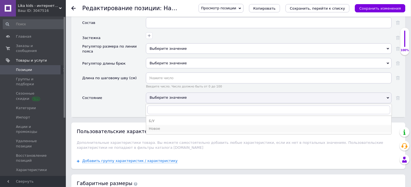
click at [156, 131] on div "Новое" at bounding box center [269, 128] width 240 height 5
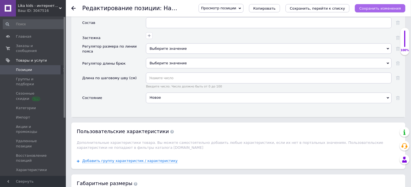
click at [377, 7] on icon "Сохранить изменения" at bounding box center [380, 8] width 42 height 4
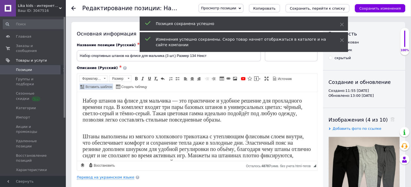
scroll to position [122, 0]
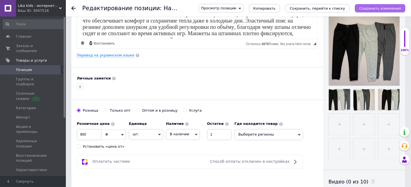
click at [381, 9] on icon "Сохранить изменения" at bounding box center [380, 8] width 42 height 4
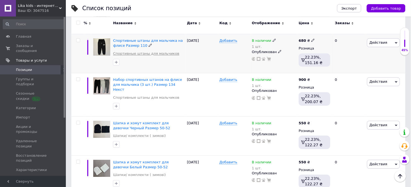
scroll to position [213, 0]
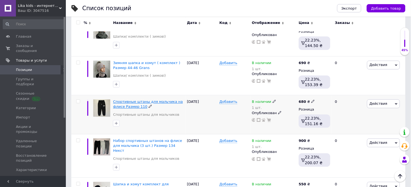
click at [127, 102] on span "Спортивные штаны для мальчика на флисе Размер 110" at bounding box center [148, 104] width 70 height 9
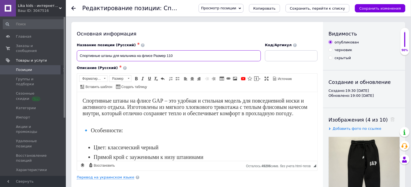
click at [187, 52] on input "Спортивные штаны для мальчика на флисе Размер 110" at bounding box center [169, 55] width 184 height 11
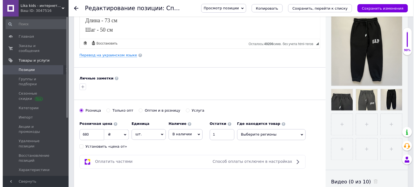
scroll to position [152, 0]
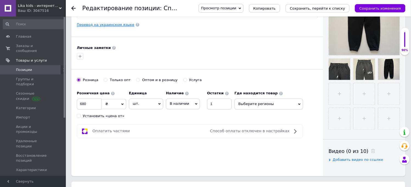
type input "Спортивные штаны для мальчика на флисе Размер 110, 122"
click at [112, 25] on link "Перевод на украинском языке" at bounding box center [106, 24] width 58 height 4
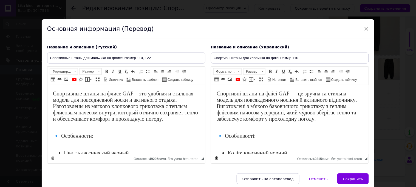
scroll to position [0, 0]
click at [308, 61] on input "Спортивні штани для хлопчика на флісі Розмір 110" at bounding box center [290, 57] width 158 height 11
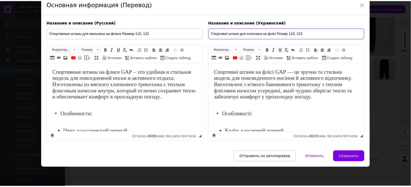
scroll to position [61, 0]
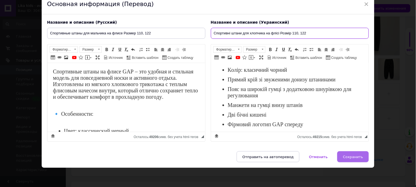
type input "Спортивні штани для хлопчика на флісі Розмір 110, 122"
click at [346, 159] on span "Сохранить" at bounding box center [353, 156] width 20 height 4
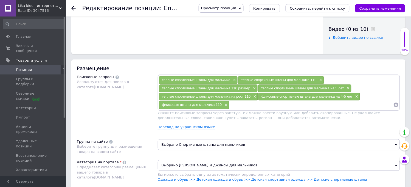
scroll to position [335, 0]
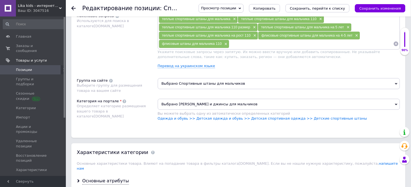
click at [242, 48] on input at bounding box center [311, 44] width 164 height 8
type input "Спортивные штаны на мальчика 122"
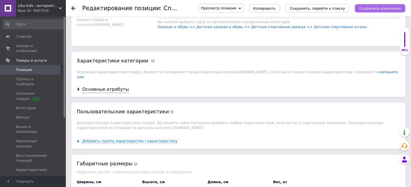
click at [380, 9] on icon "Сохранить изменения" at bounding box center [380, 8] width 42 height 4
click at [115, 92] on div "Основные атрибуты" at bounding box center [105, 89] width 47 height 6
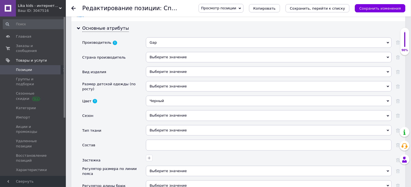
scroll to position [518, 0]
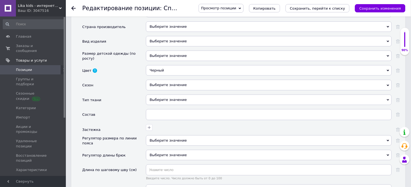
click at [176, 32] on div "Выберите значение" at bounding box center [269, 26] width 246 height 10
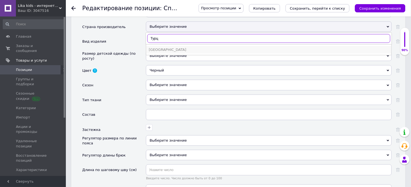
type input "Турц"
click at [161, 52] on div "[GEOGRAPHIC_DATA]" at bounding box center [269, 49] width 240 height 5
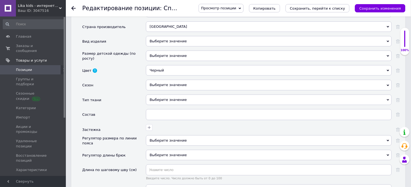
click at [170, 46] on div "Выберите значение" at bounding box center [269, 41] width 246 height 10
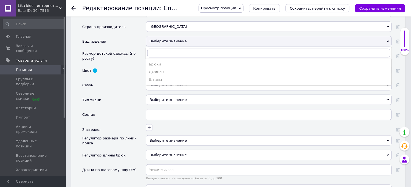
click at [164, 17] on div "Gap" at bounding box center [269, 12] width 246 height 10
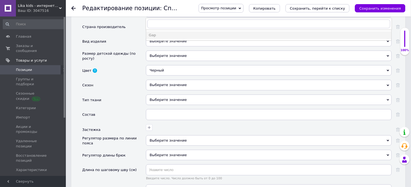
click at [160, 17] on div "Gap" at bounding box center [269, 12] width 246 height 10
click at [155, 38] on div "Gap" at bounding box center [269, 35] width 240 height 5
click at [165, 46] on div "Выберите значение" at bounding box center [269, 41] width 246 height 10
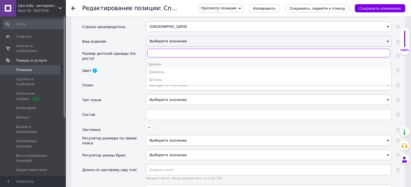
scroll to position [549, 0]
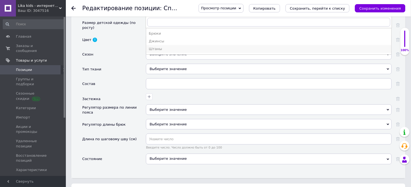
click at [158, 51] on div "Штаны" at bounding box center [269, 48] width 240 height 5
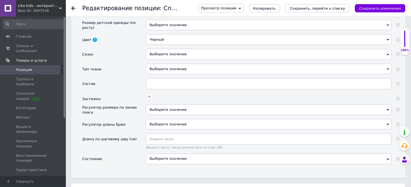
click at [160, 30] on div "Выберите значение" at bounding box center [269, 25] width 246 height 10
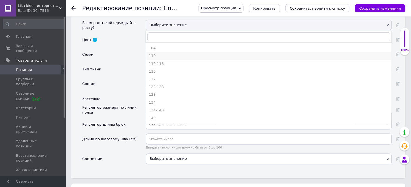
click at [151, 58] on div "110" at bounding box center [269, 55] width 240 height 5
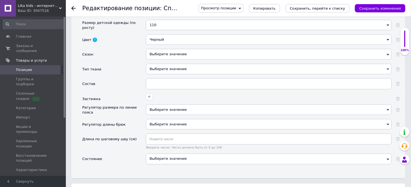
click at [166, 59] on div "Выберите значение" at bounding box center [269, 54] width 246 height 10
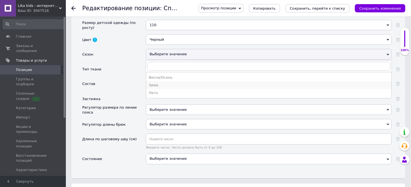
click at [155, 88] on div "Зима" at bounding box center [269, 85] width 240 height 5
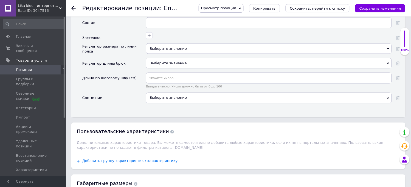
scroll to position [640, 0]
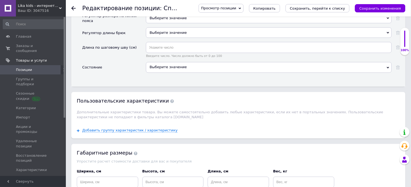
click at [157, 72] on div "Выберите значение" at bounding box center [269, 67] width 246 height 10
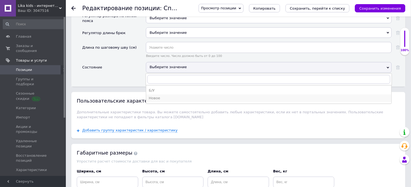
click at [160, 101] on div "Новое" at bounding box center [269, 98] width 240 height 5
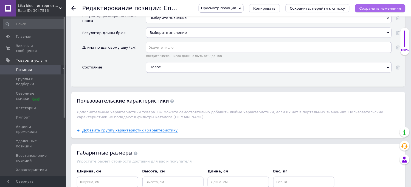
click at [369, 6] on icon "Сохранить изменения" at bounding box center [380, 8] width 42 height 4
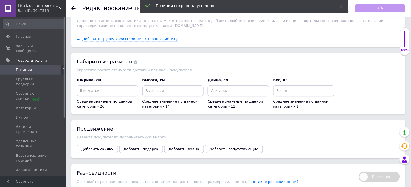
scroll to position [835, 0]
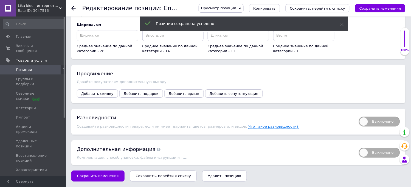
click at [371, 122] on span "Выключено" at bounding box center [379, 121] width 41 height 10
click at [359, 116] on input "Выключено" at bounding box center [357, 115] width 4 height 4
checkbox input "true"
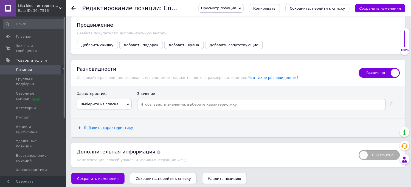
click at [128, 105] on icon at bounding box center [128, 104] width 2 height 2
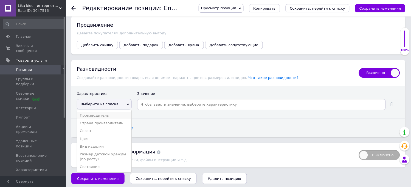
scroll to position [886, 0]
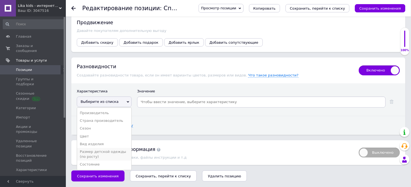
click at [93, 151] on li "Размер детской одежды (по росту)" at bounding box center [104, 154] width 54 height 13
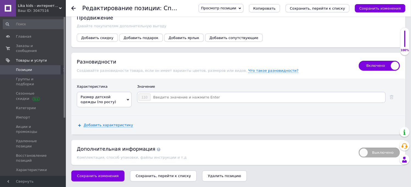
click at [172, 101] on input at bounding box center [268, 97] width 234 height 8
type input "122"
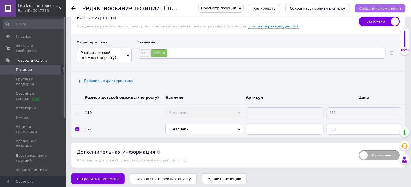
click at [370, 7] on icon "Сохранить изменения" at bounding box center [380, 8] width 42 height 4
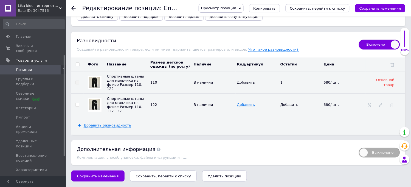
scroll to position [61, 0]
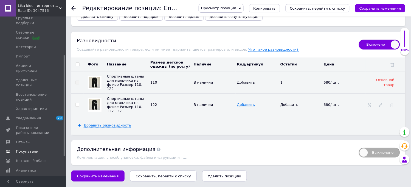
click at [26, 115] on span "Уведомления" at bounding box center [28, 117] width 25 height 5
